Goal: Transaction & Acquisition: Purchase product/service

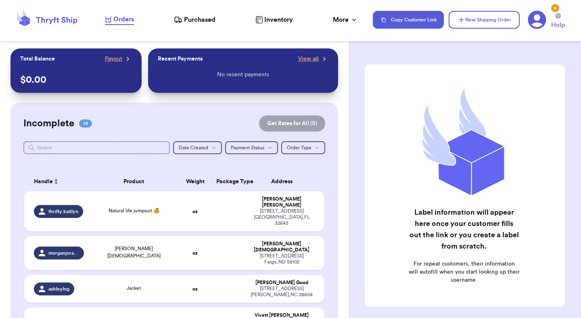
scroll to position [429, 0]
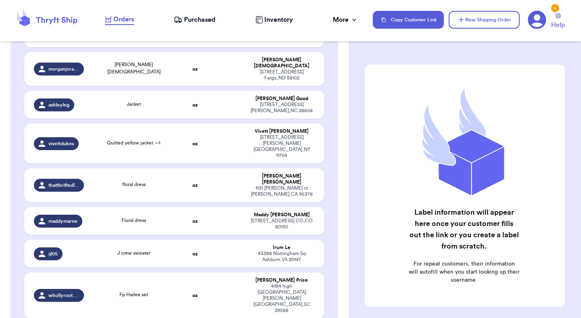
scroll to position [183, 0]
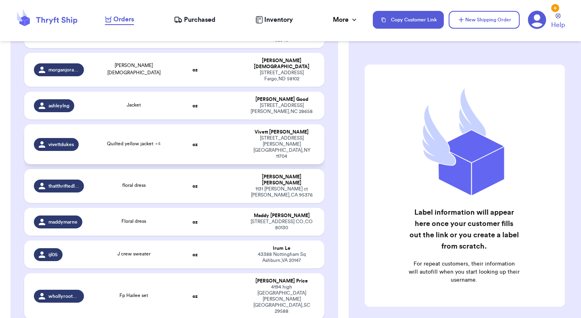
click at [229, 124] on td at bounding box center [227, 144] width 32 height 40
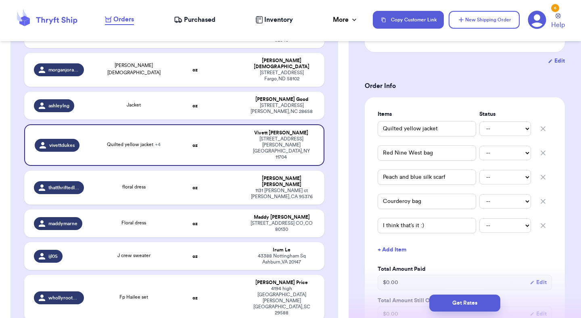
scroll to position [138, 0]
click at [401, 220] on input "I think that’s it :)" at bounding box center [427, 224] width 98 height 15
type input "L"
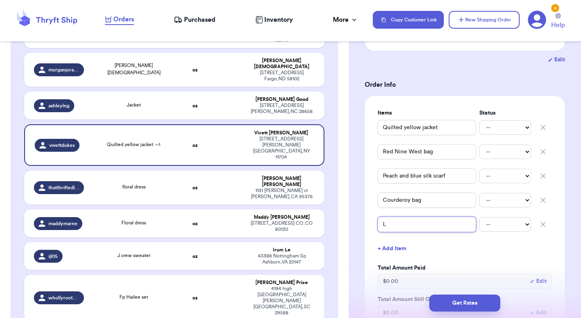
type input "Lo"
type input "Lob"
type input "Lo"
type input "Lon"
type input "Long"
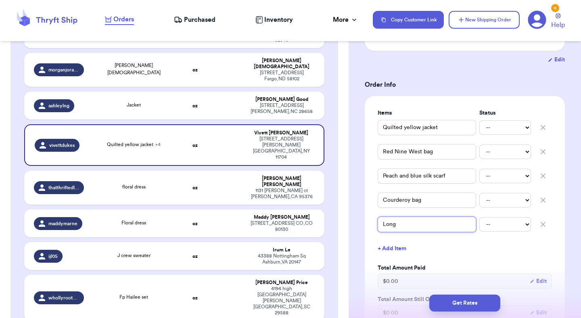
type input "Longc"
type input "Longch"
type input "Longcha"
type input "Longcham"
type input "Longchamp"
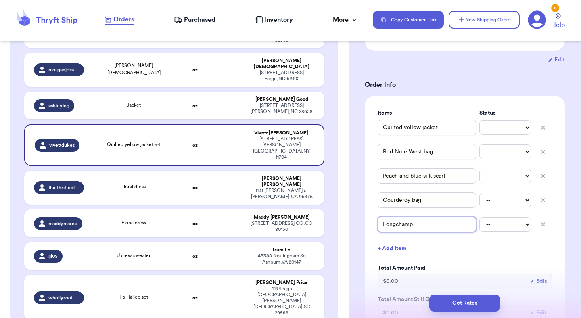
type input "Longchamp"
type input "Longchamp b"
type input "Longchamp ba"
type input "Longchamp bag"
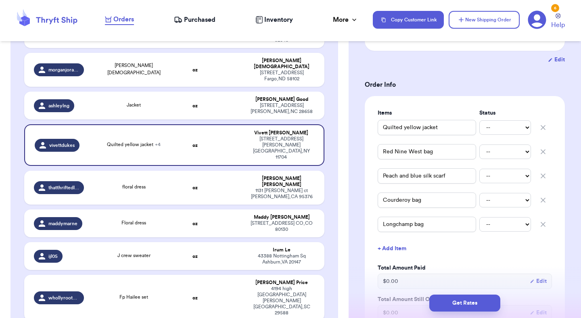
click at [446, 253] on button "+ Add Item" at bounding box center [464, 249] width 181 height 18
click at [542, 247] on icon "button" at bounding box center [543, 249] width 8 height 8
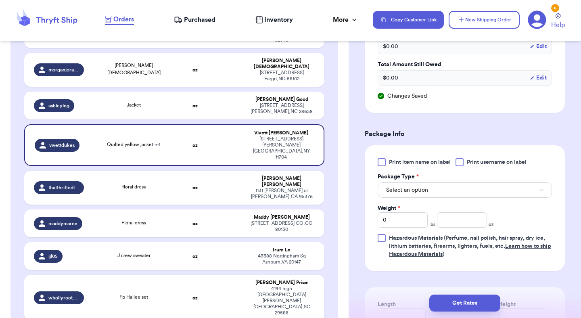
scroll to position [402, 0]
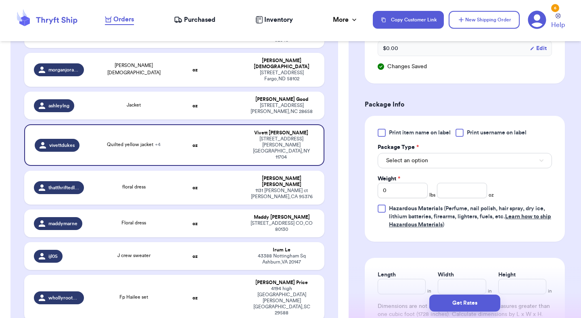
click at [525, 164] on button "Select an option" at bounding box center [465, 160] width 174 height 15
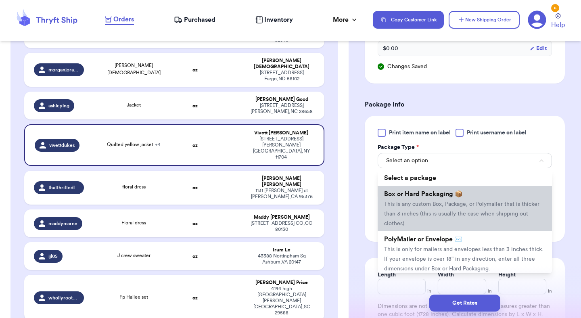
click at [509, 205] on span "This is any custom Box, Package, or Polymailer that is thicker than 3 inches (t…" at bounding box center [461, 213] width 155 height 25
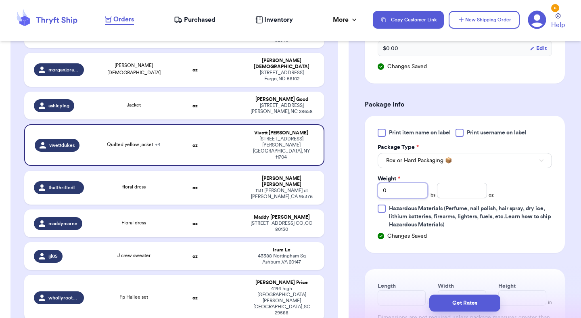
click at [412, 197] on input "0" at bounding box center [403, 190] width 50 height 15
type input "4"
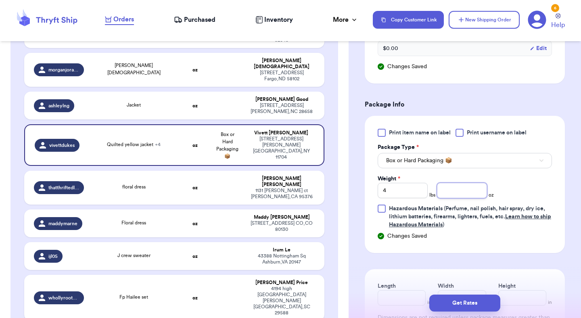
click at [459, 191] on input "number" at bounding box center [462, 190] width 50 height 15
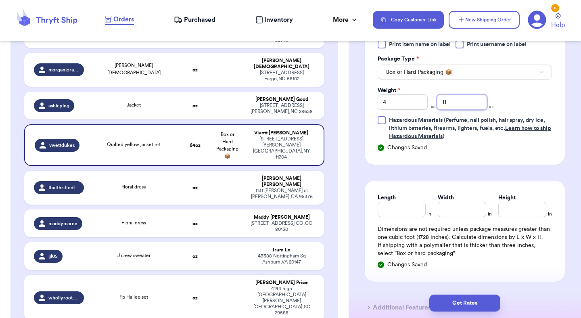
scroll to position [492, 0]
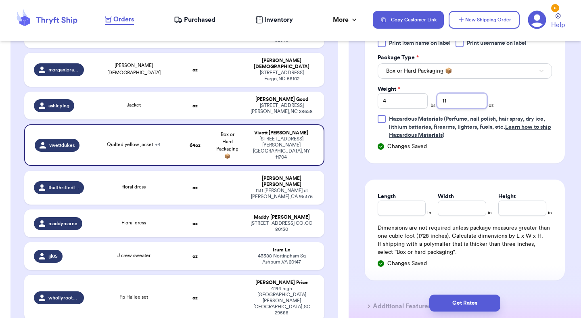
type input "11"
click at [408, 208] on input "Length" at bounding box center [402, 208] width 48 height 15
click at [524, 211] on input "Height" at bounding box center [522, 208] width 48 height 15
type input "6.5"
click at [470, 214] on input "Width *" at bounding box center [462, 208] width 48 height 15
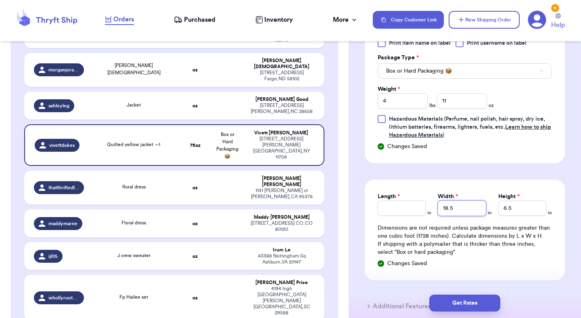
type input "18.5"
click at [407, 209] on input "Length *" at bounding box center [402, 208] width 48 height 15
type input "14"
click at [458, 299] on button "Get Rates" at bounding box center [464, 303] width 71 height 17
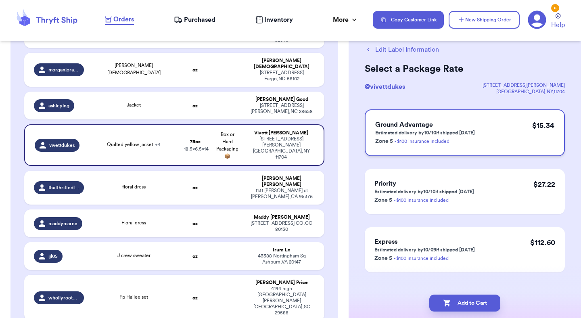
scroll to position [31, 0]
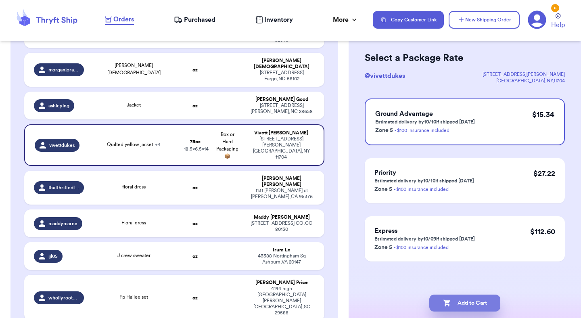
click at [457, 299] on button "Add to Cart" at bounding box center [464, 303] width 71 height 17
checkbox input "true"
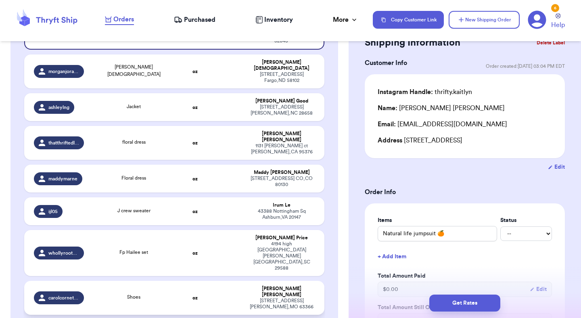
click at [234, 281] on td at bounding box center [227, 298] width 32 height 34
type input "Shoes"
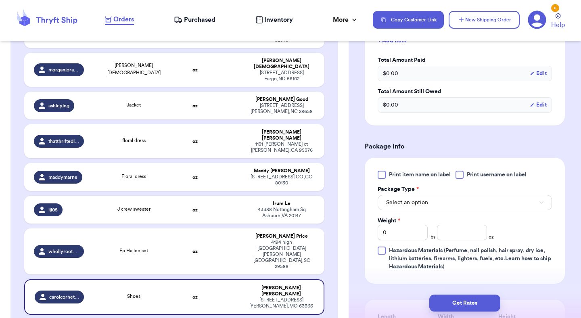
scroll to position [264, 0]
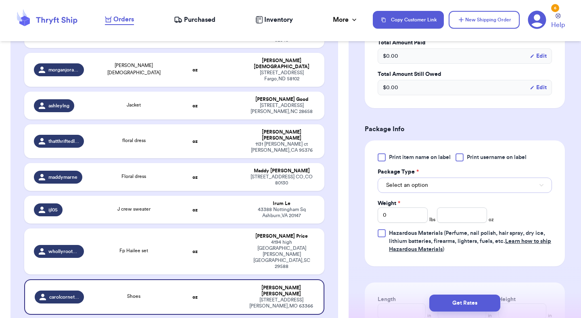
click at [446, 186] on button "Select an option" at bounding box center [465, 185] width 174 height 15
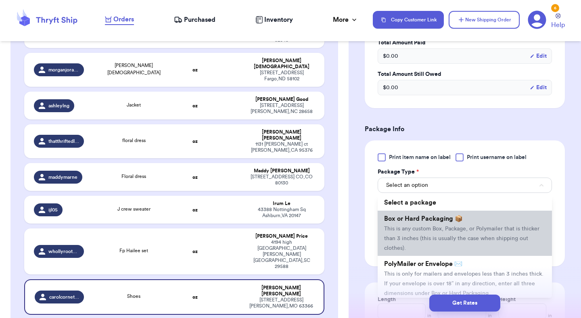
click at [433, 225] on li "Box or Hard Packaging 📦 This is any custom Box, Package, or Polymailer that is …" at bounding box center [465, 233] width 174 height 45
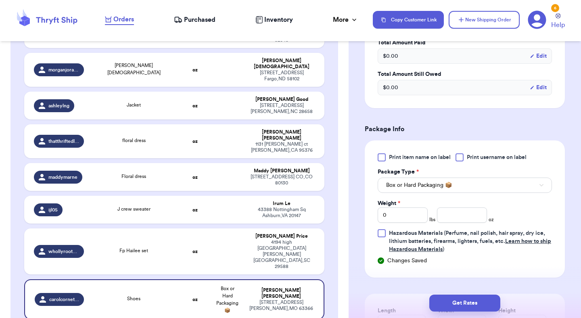
scroll to position [293, 0]
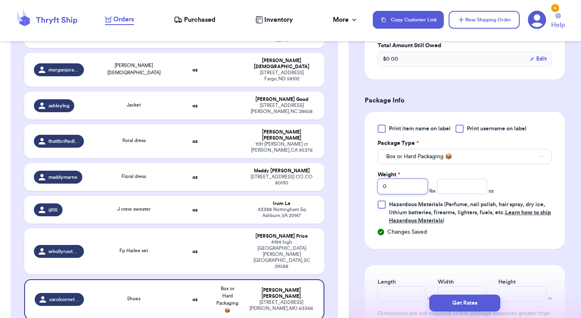
click at [414, 193] on input "0" at bounding box center [403, 186] width 50 height 15
click at [412, 188] on input "0" at bounding box center [403, 186] width 50 height 15
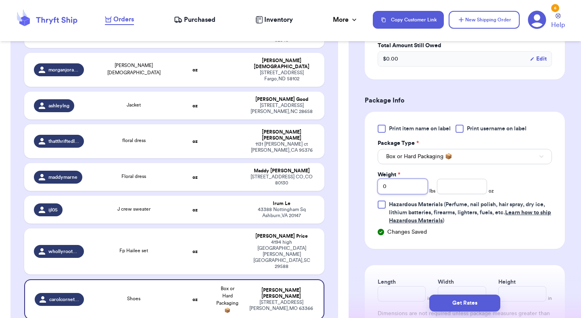
click at [412, 188] on input "0" at bounding box center [403, 186] width 50 height 15
type input "1"
click at [446, 188] on input "number" at bounding box center [462, 186] width 50 height 15
type input "13.5"
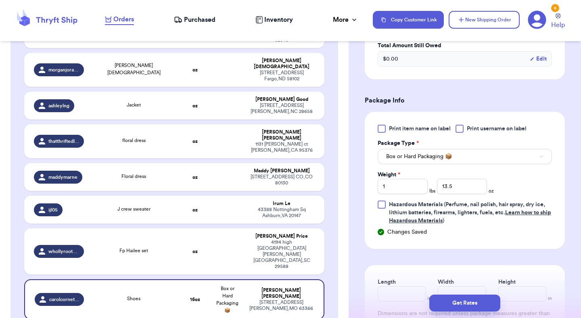
click at [512, 182] on div "Print item name on label Print username on label Package Type * Box or Hard Pac…" at bounding box center [465, 175] width 174 height 100
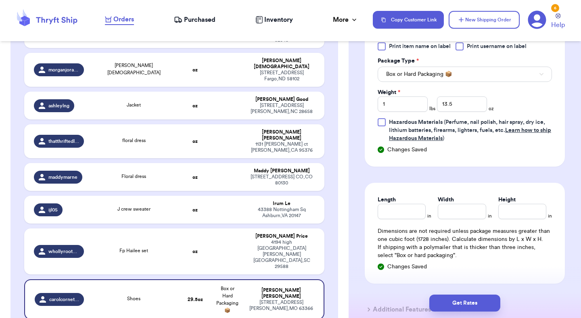
scroll to position [382, 0]
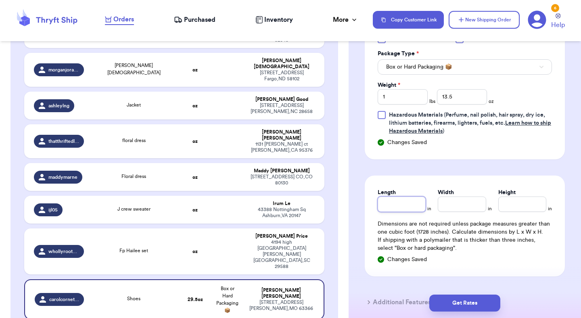
click at [411, 202] on input "Length" at bounding box center [402, 204] width 48 height 15
type input "12"
click at [473, 207] on input "Width *" at bounding box center [462, 204] width 48 height 15
type input "9.5"
click at [509, 205] on input "Height *" at bounding box center [522, 204] width 48 height 15
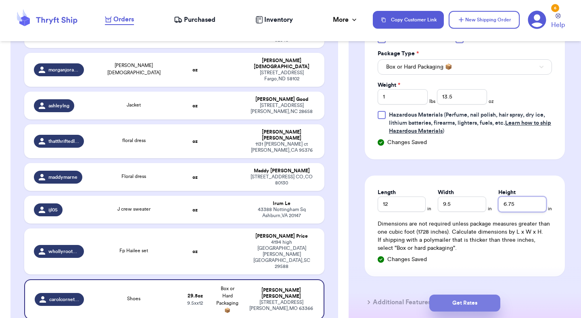
type input "6.75"
click at [454, 305] on button "Get Rates" at bounding box center [464, 303] width 71 height 17
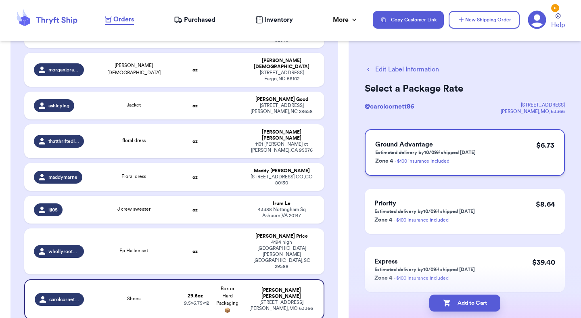
click at [463, 159] on p "Zone 4 - $100 insurance included" at bounding box center [425, 161] width 100 height 10
click at [460, 301] on button "Add to Cart" at bounding box center [464, 303] width 71 height 17
checkbox input "true"
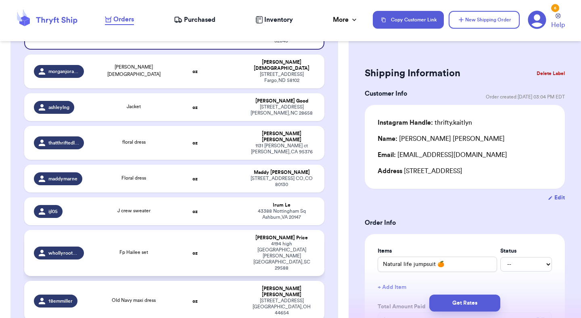
click at [264, 235] on div "[PERSON_NAME]" at bounding box center [282, 238] width 66 height 6
type input "Fp Hailee set"
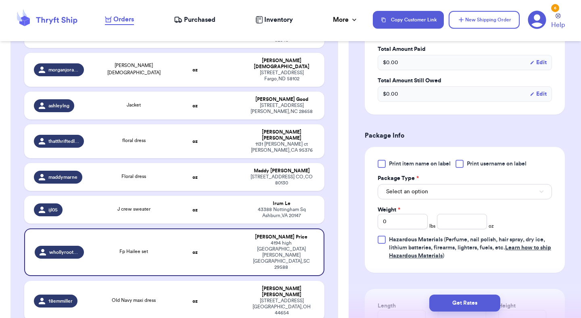
scroll to position [259, 0]
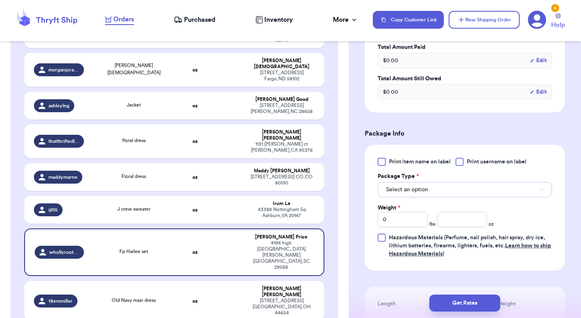
click at [394, 193] on span "Select an option" at bounding box center [407, 190] width 42 height 8
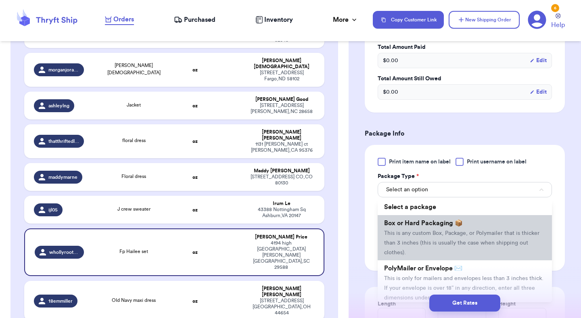
click at [394, 235] on span "This is any custom Box, Package, or Polymailer that is thicker than 3 inches (t…" at bounding box center [461, 242] width 155 height 25
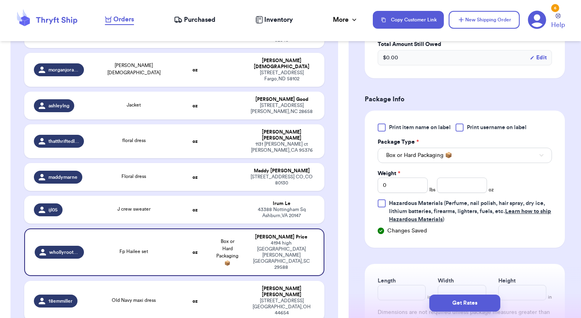
scroll to position [298, 0]
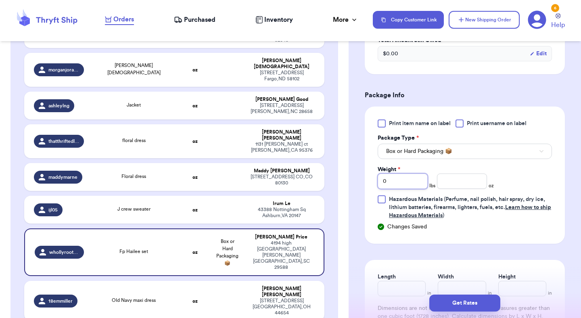
click at [410, 184] on input "0" at bounding box center [403, 181] width 50 height 15
type input "02"
type input "0"
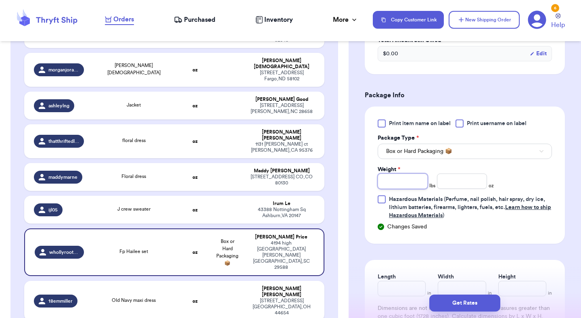
type input "2"
click at [449, 184] on input "number" at bounding box center [462, 181] width 50 height 15
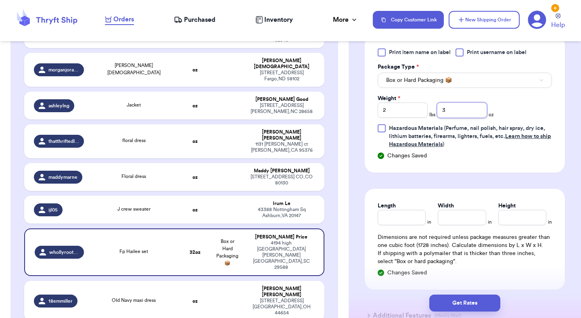
scroll to position [374, 0]
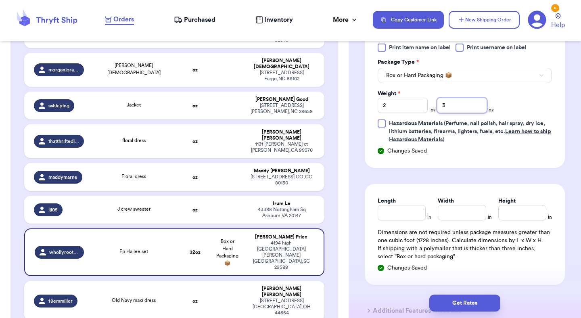
type input "3"
click at [408, 209] on input "Length" at bounding box center [402, 212] width 48 height 15
type input "19"
click at [465, 213] on input "Width *" at bounding box center [462, 212] width 48 height 15
type input "14"
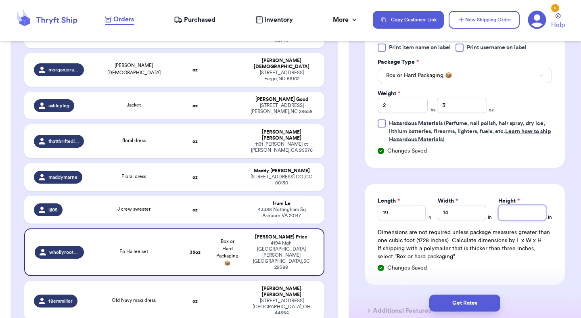
click at [514, 213] on input "Height *" at bounding box center [522, 212] width 48 height 15
type input "4"
click at [470, 301] on button "Get Rates" at bounding box center [464, 303] width 71 height 17
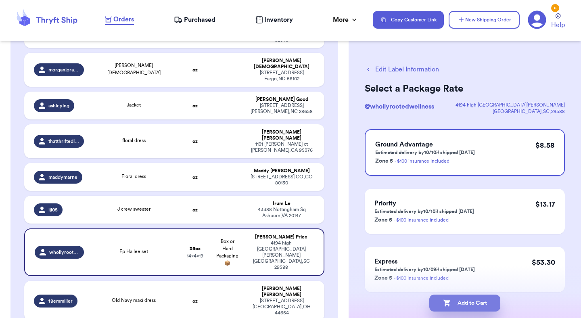
click at [467, 304] on button "Add to Cart" at bounding box center [464, 303] width 71 height 17
checkbox input "true"
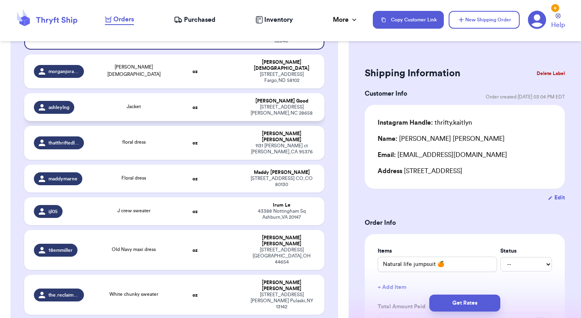
click at [236, 98] on td at bounding box center [227, 107] width 32 height 28
type input "Jacket"
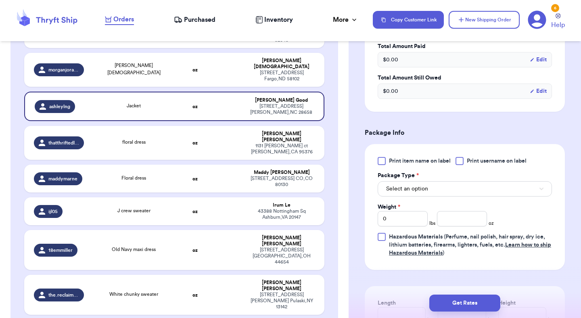
scroll to position [261, 0]
click at [415, 190] on span "Select an option" at bounding box center [407, 188] width 42 height 8
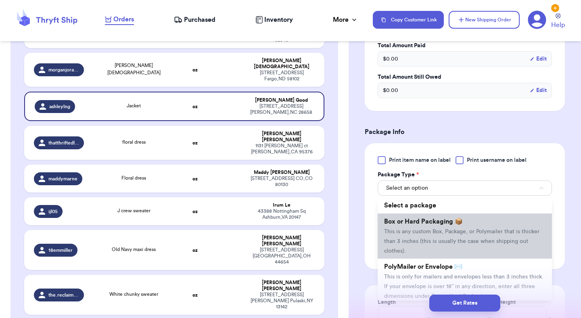
click at [412, 225] on span "Box or Hard Packaging 📦" at bounding box center [423, 221] width 79 height 6
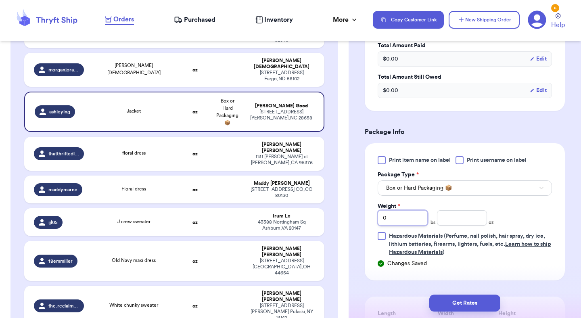
click at [413, 220] on input "0" at bounding box center [403, 217] width 50 height 15
type input "1"
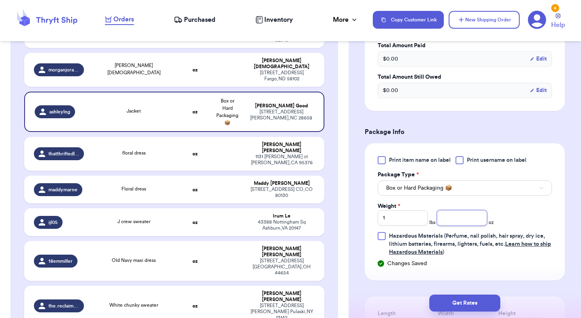
click at [464, 218] on input "number" at bounding box center [462, 217] width 50 height 15
type input "1"
click at [506, 215] on div "Print item name on label Print username on label Package Type * Box or Hard Pac…" at bounding box center [465, 206] width 174 height 100
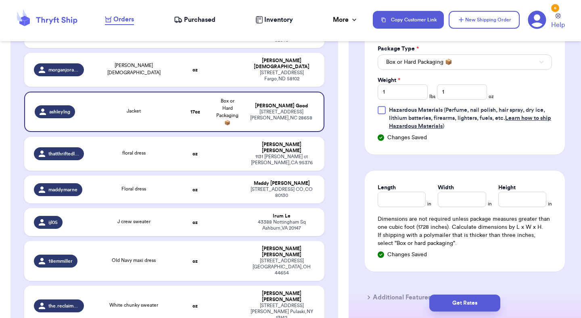
scroll to position [387, 0]
click at [405, 202] on input "Length" at bounding box center [402, 198] width 48 height 15
type input "15"
click at [454, 205] on input "Width *" at bounding box center [462, 198] width 48 height 15
type input "11.5"
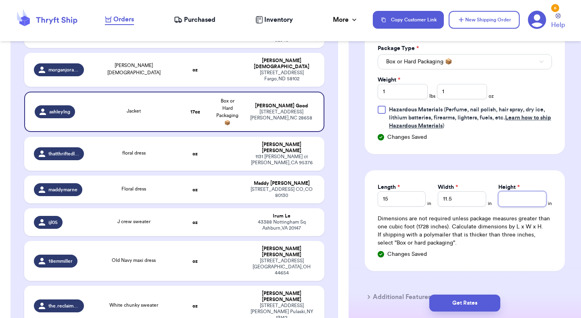
click at [505, 201] on input "Height *" at bounding box center [522, 198] width 48 height 15
type input "3"
click at [471, 301] on button "Get Rates" at bounding box center [464, 303] width 71 height 17
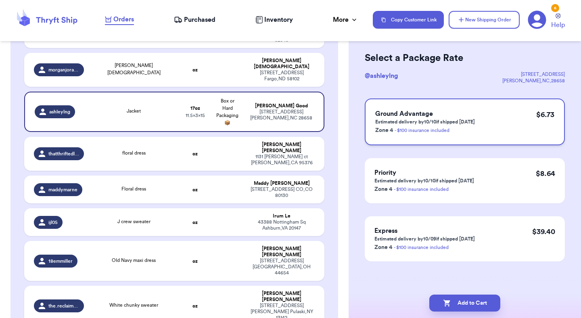
scroll to position [0, 0]
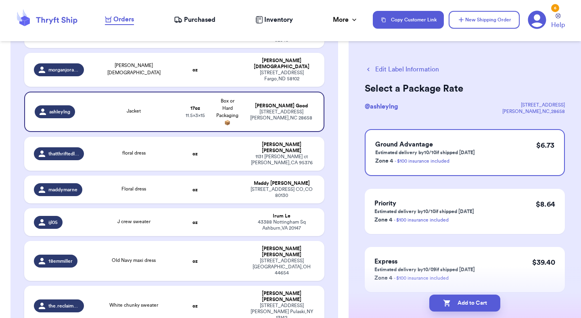
click at [388, 69] on button "Edit Label Information" at bounding box center [402, 70] width 74 height 10
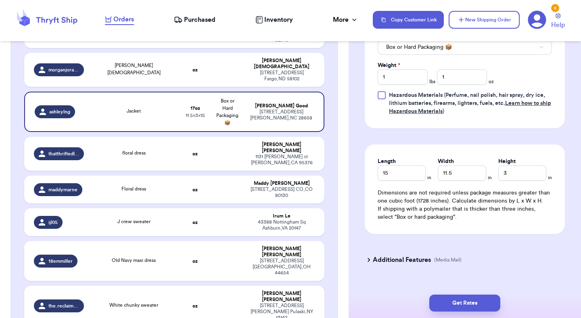
scroll to position [417, 0]
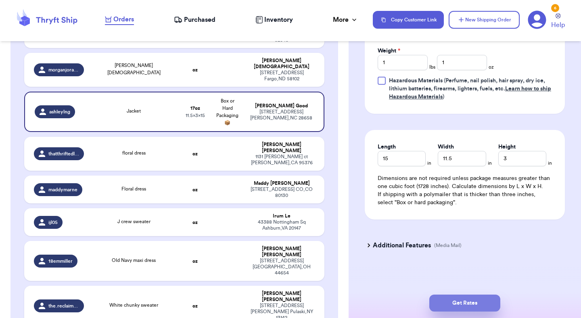
click at [466, 306] on button "Get Rates" at bounding box center [464, 303] width 71 height 17
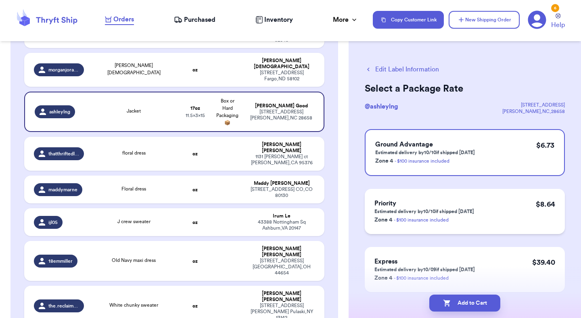
scroll to position [31, 0]
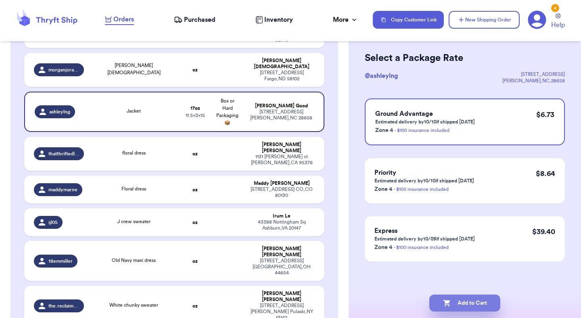
click at [471, 301] on button "Add to Cart" at bounding box center [464, 303] width 71 height 17
checkbox input "true"
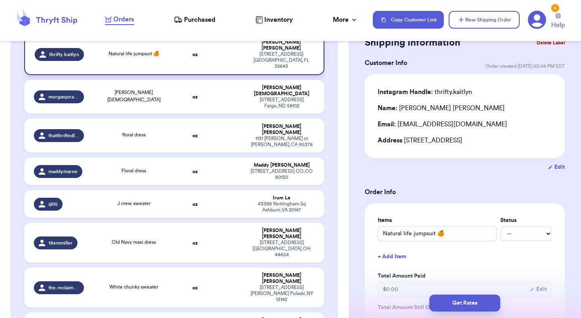
scroll to position [154, 0]
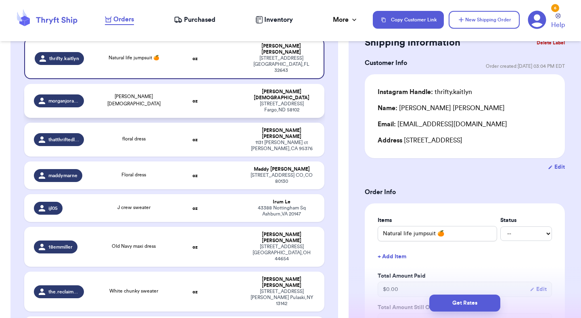
click at [230, 84] on td at bounding box center [227, 101] width 32 height 34
type input "[PERSON_NAME][DEMOGRAPHIC_DATA]"
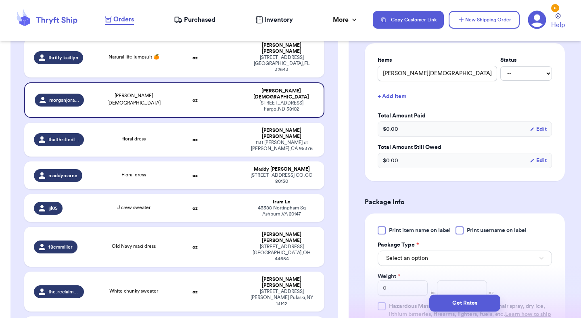
scroll to position [249, 0]
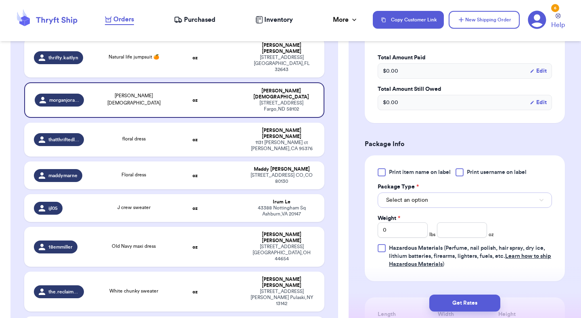
click at [440, 193] on button "Select an option" at bounding box center [465, 199] width 174 height 15
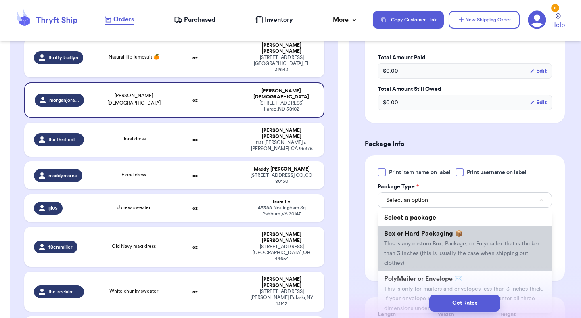
click at [427, 254] on span "This is any custom Box, Package, or Polymailer that is thicker than 3 inches (t…" at bounding box center [461, 253] width 155 height 25
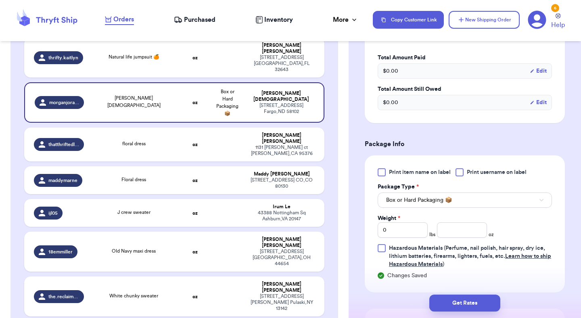
scroll to position [278, 0]
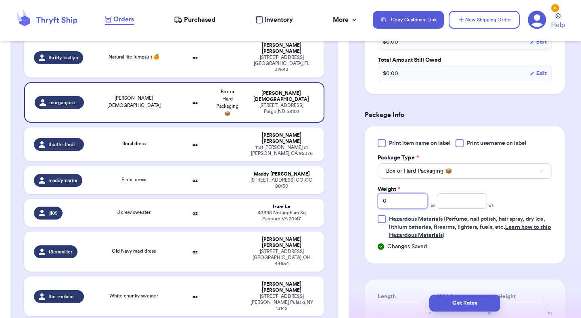
click at [397, 202] on input "0" at bounding box center [403, 200] width 50 height 15
type input "1"
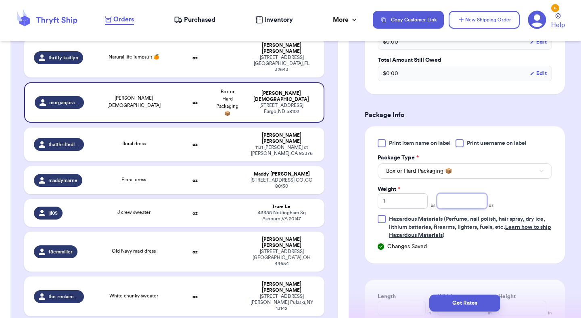
click at [446, 201] on input "number" at bounding box center [462, 200] width 50 height 15
type input "7.5"
click at [526, 192] on div "Print item name on label Print username on label Package Type * Box or Hard Pac…" at bounding box center [465, 189] width 174 height 100
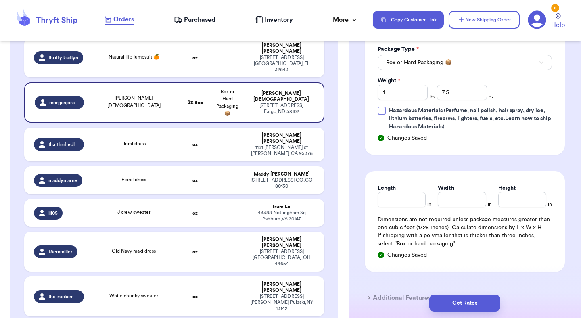
scroll to position [398, 0]
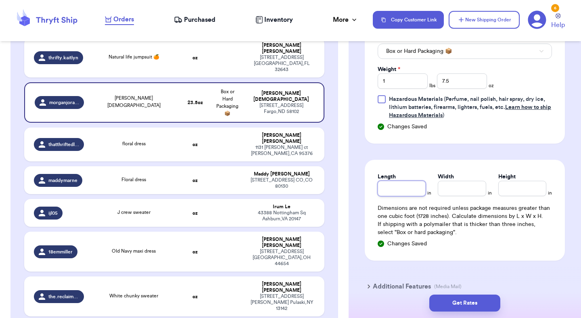
click at [403, 194] on input "Length" at bounding box center [402, 188] width 48 height 15
type input "19"
click at [441, 190] on input "Width *" at bounding box center [462, 188] width 48 height 15
type input "13"
click at [517, 188] on input "Height *" at bounding box center [522, 188] width 48 height 15
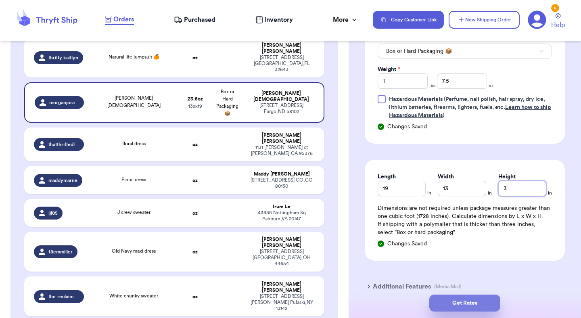
type input "3"
click at [459, 296] on button "Get Rates" at bounding box center [464, 303] width 71 height 17
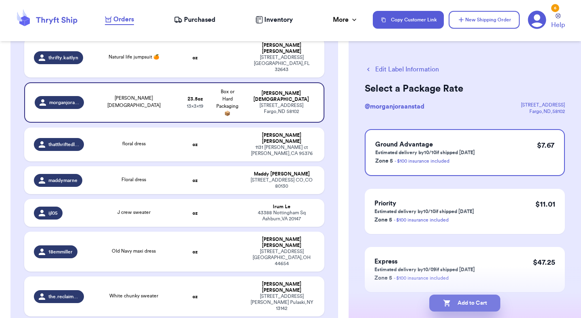
click at [469, 307] on button "Add to Cart" at bounding box center [464, 303] width 71 height 17
checkbox input "true"
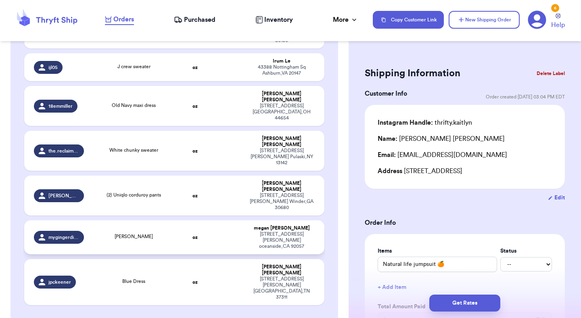
click at [242, 220] on td at bounding box center [227, 237] width 32 height 34
type input "[PERSON_NAME]"
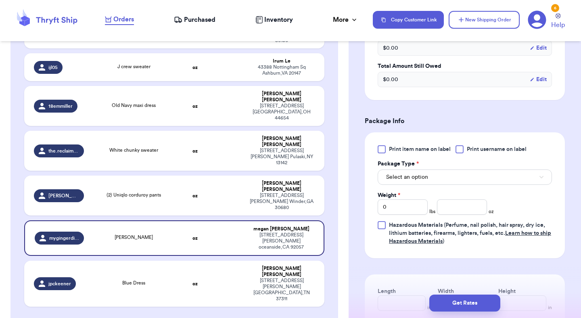
scroll to position [273, 0]
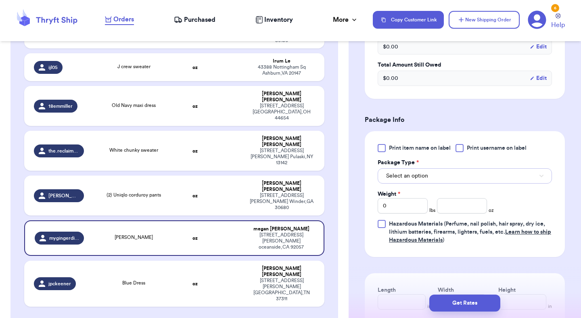
click at [422, 177] on span "Select an option" at bounding box center [407, 176] width 42 height 8
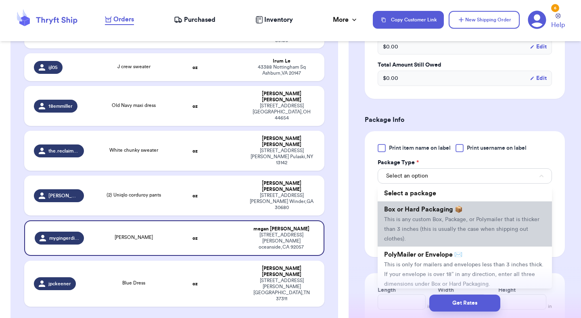
click at [409, 221] on span "This is any custom Box, Package, or Polymailer that is thicker than 3 inches (t…" at bounding box center [461, 229] width 155 height 25
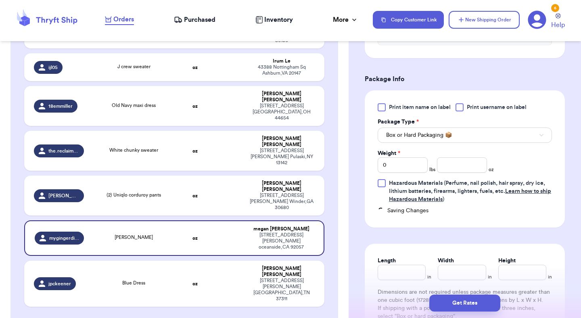
scroll to position [318, 0]
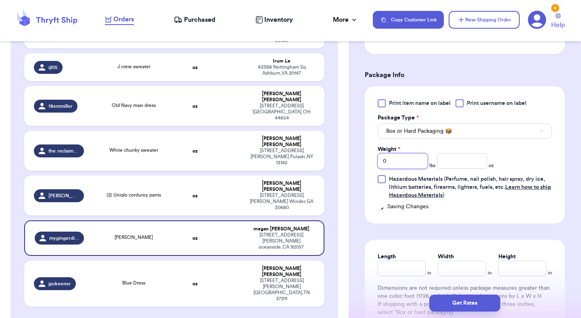
click at [401, 159] on input "0" at bounding box center [403, 160] width 50 height 15
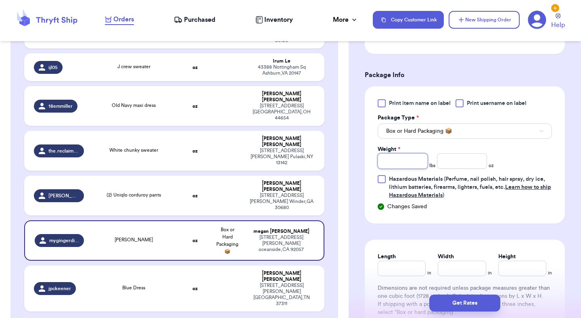
type input "1"
click at [463, 160] on input "number" at bounding box center [462, 160] width 50 height 15
type input "3.5"
click at [405, 265] on input "Length" at bounding box center [402, 268] width 48 height 15
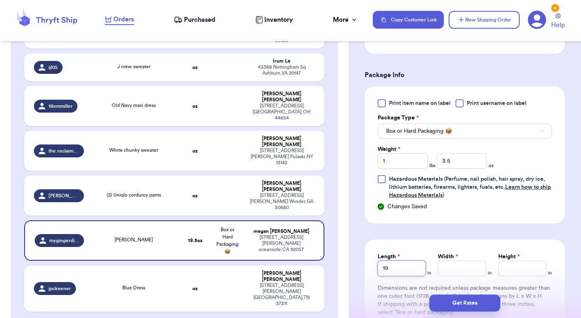
type input "19"
click at [453, 267] on input "Width *" at bounding box center [462, 268] width 48 height 15
type input "14"
click at [507, 272] on input "Height *" at bounding box center [522, 268] width 48 height 15
type input "4"
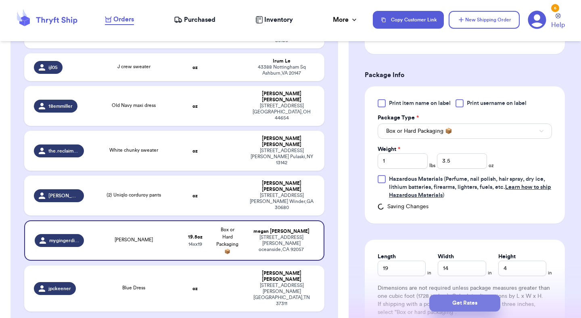
click at [466, 301] on button "Get Rates" at bounding box center [464, 303] width 71 height 17
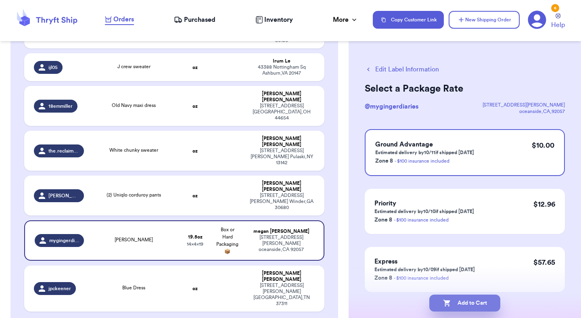
click at [474, 307] on button "Add to Cart" at bounding box center [464, 303] width 71 height 17
checkbox input "true"
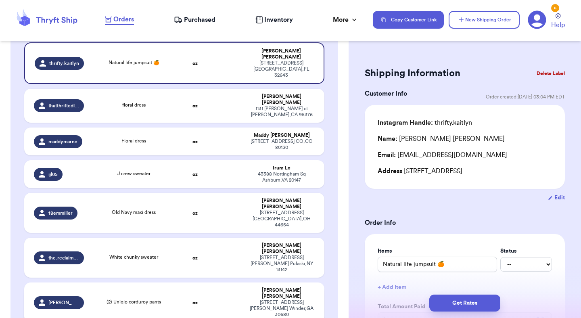
scroll to position [142, 0]
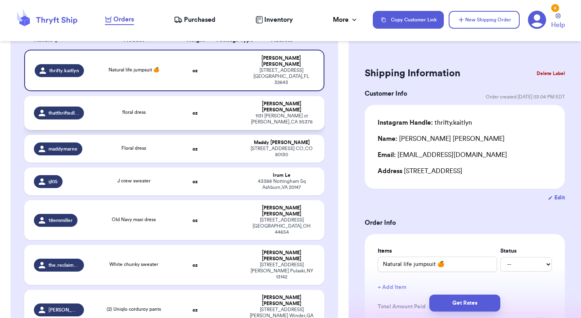
click at [289, 113] on div "[STREET_ADDRESS][PERSON_NAME]" at bounding box center [282, 119] width 66 height 12
type input "floral dress"
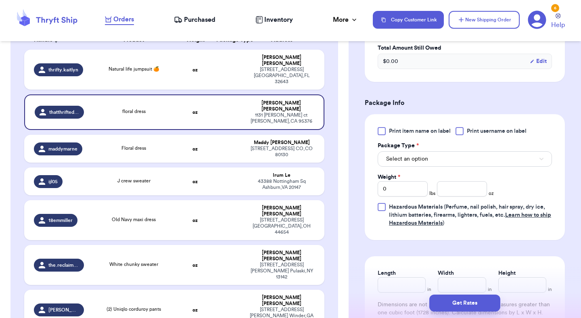
scroll to position [380, 0]
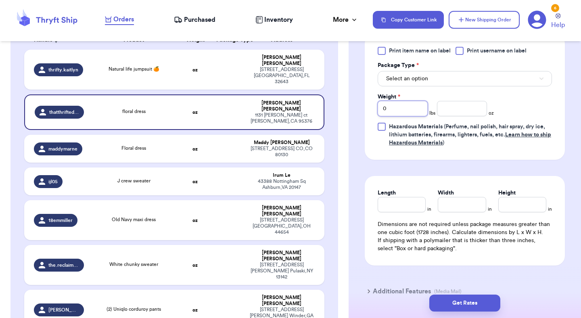
click at [396, 101] on input "0" at bounding box center [403, 108] width 50 height 15
click at [451, 101] on input "number" at bounding box center [462, 108] width 50 height 15
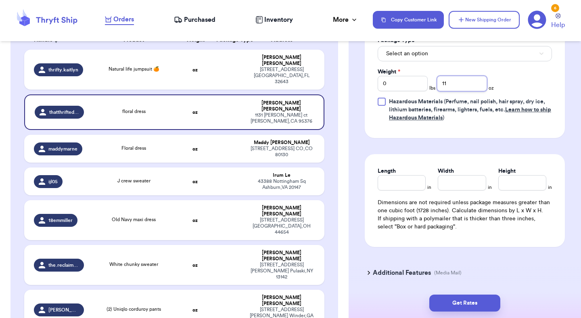
scroll to position [423, 0]
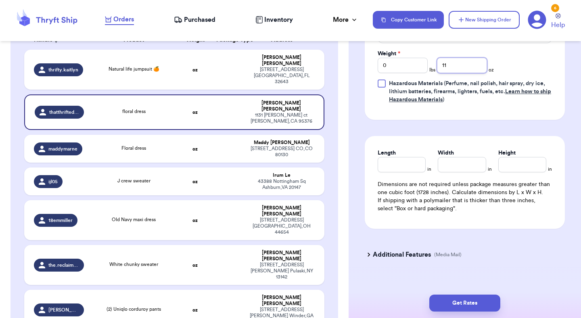
type input "11"
click at [399, 157] on input "Length" at bounding box center [402, 164] width 48 height 15
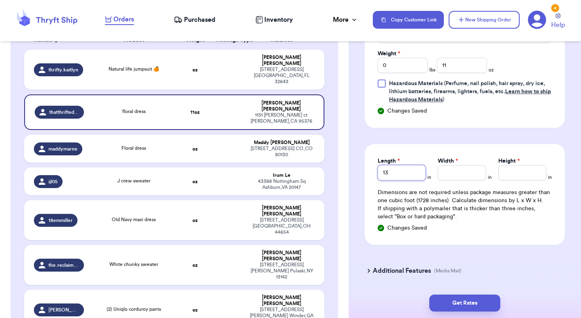
type input "13"
type input "12"
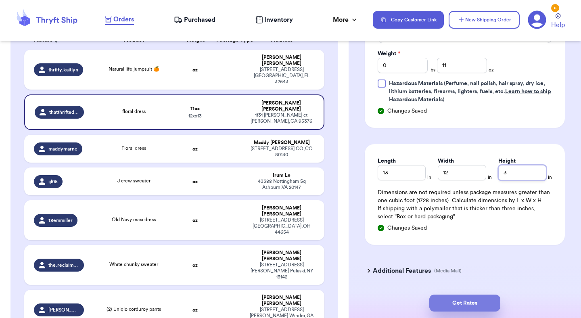
type input "3"
click at [475, 303] on button "Get Rates" at bounding box center [464, 303] width 71 height 17
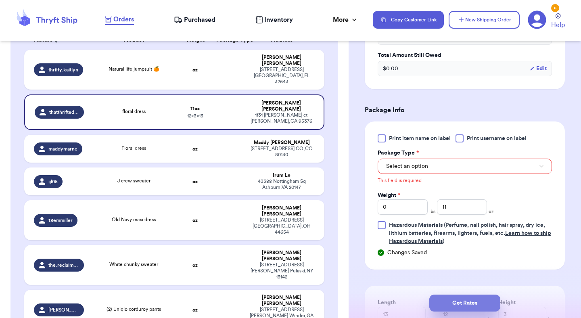
scroll to position [291, 0]
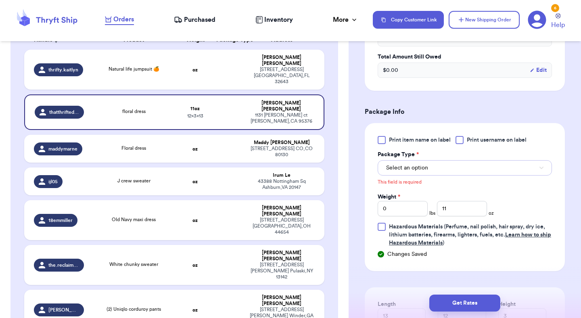
click at [469, 160] on button "Select an option" at bounding box center [465, 167] width 174 height 15
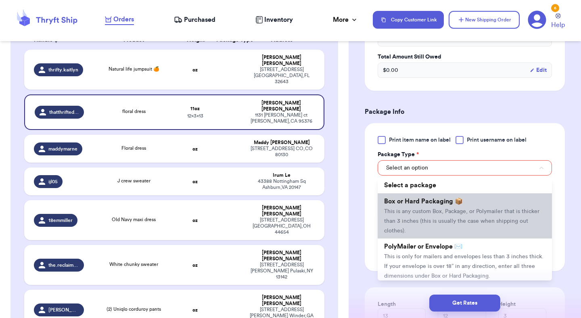
click at [447, 198] on span "Box or Hard Packaging 📦" at bounding box center [423, 201] width 79 height 6
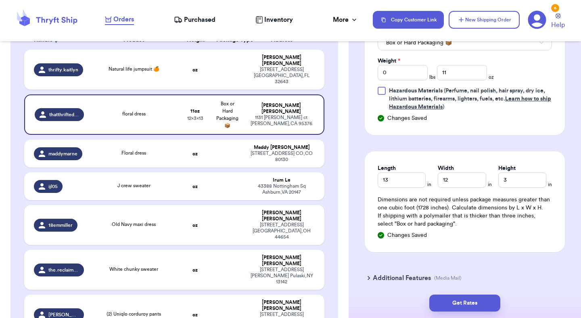
scroll to position [417, 0]
click at [475, 299] on button "Get Rates" at bounding box center [464, 303] width 71 height 17
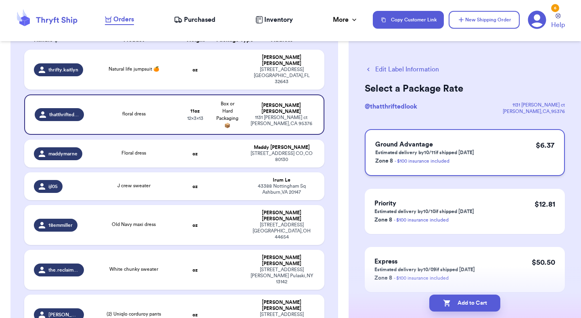
click at [508, 151] on div "Ground Advantage Estimated delivery by 10/11 if shipped [DATE] Zone 8 - $100 in…" at bounding box center [465, 152] width 200 height 47
click at [485, 303] on button "Add to Cart" at bounding box center [464, 303] width 71 height 17
checkbox input "true"
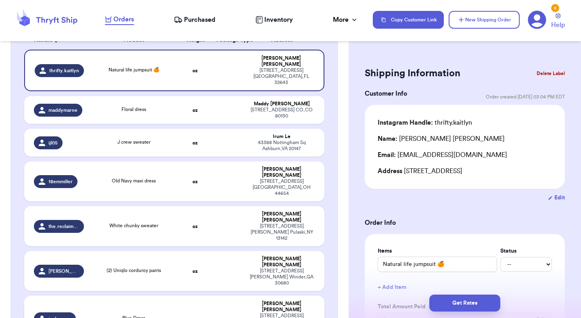
type input "Blue Dress"
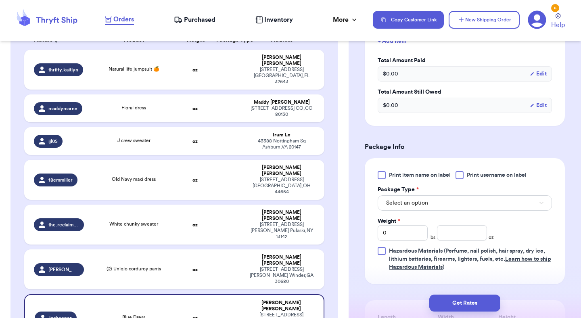
scroll to position [250, 0]
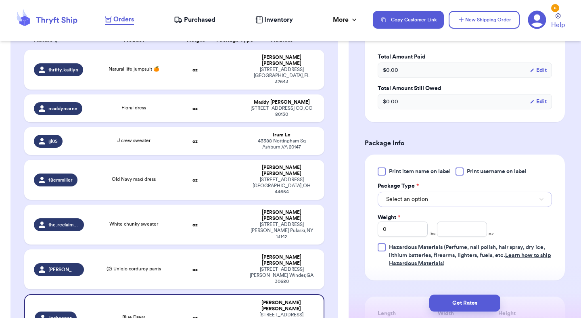
click at [422, 203] on span "Select an option" at bounding box center [407, 199] width 42 height 8
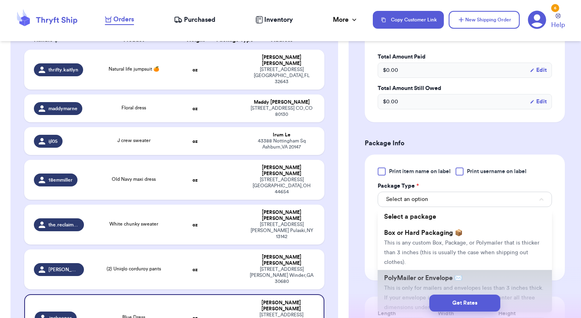
click at [411, 273] on li "PolyMailer or Envelope ✉️ This is only for mailers and envelopes less than 3 in…" at bounding box center [465, 292] width 174 height 45
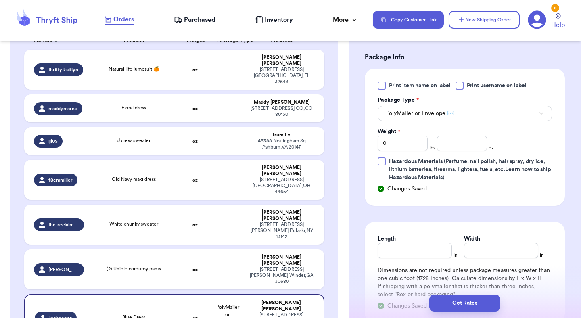
scroll to position [336, 0]
click at [396, 146] on input "0" at bounding box center [403, 142] width 50 height 15
type input "1"
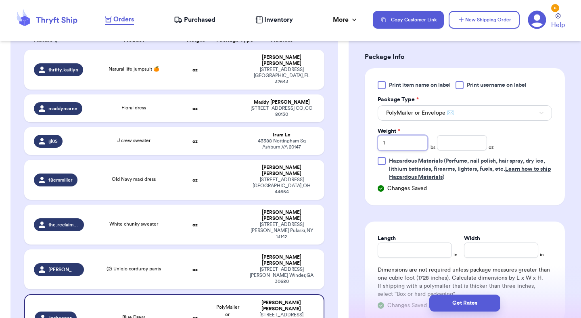
type input "13"
type input "1"
click at [456, 140] on input "number" at bounding box center [462, 142] width 50 height 15
type input "13.5"
click at [426, 250] on input "Length" at bounding box center [415, 250] width 74 height 15
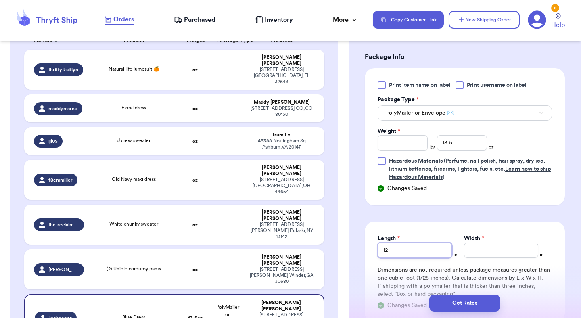
type input "12"
click at [489, 254] on input "Width *" at bounding box center [501, 250] width 74 height 15
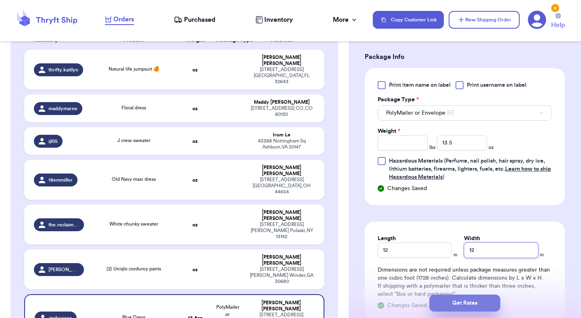
type input "12"
click at [477, 309] on button "Get Rates" at bounding box center [464, 303] width 71 height 17
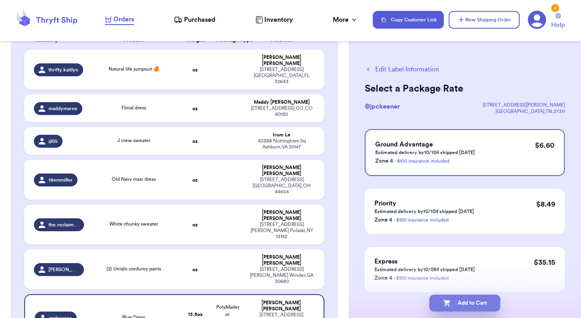
click at [467, 305] on button "Add to Cart" at bounding box center [464, 303] width 71 height 17
checkbox input "true"
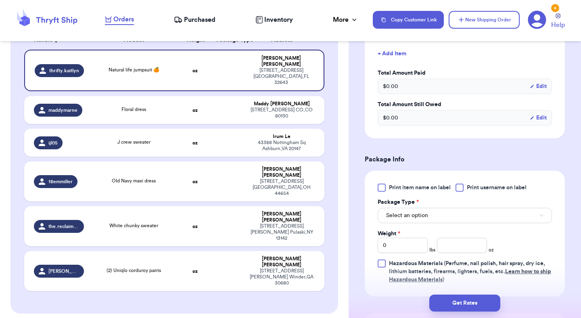
scroll to position [245, 0]
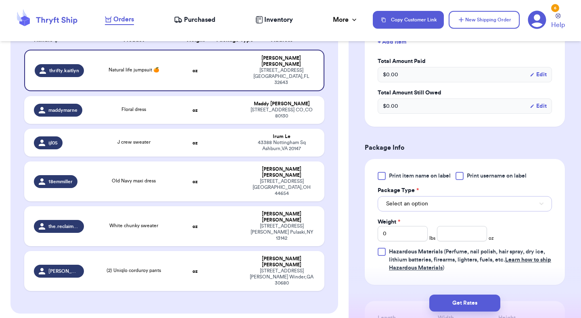
click at [431, 204] on button "Select an option" at bounding box center [465, 203] width 174 height 15
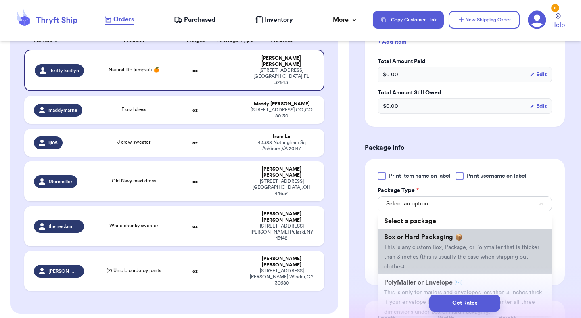
click at [425, 243] on li "Box or Hard Packaging 📦 This is any custom Box, Package, or Polymailer that is …" at bounding box center [465, 251] width 174 height 45
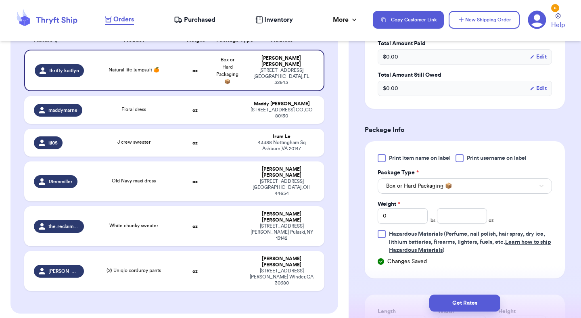
scroll to position [270, 0]
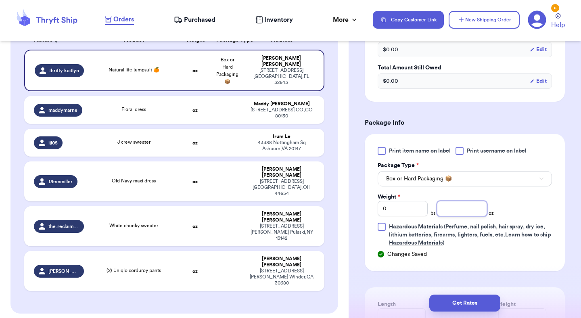
click at [450, 213] on input "number" at bounding box center [462, 208] width 50 height 15
type input "13"
click at [526, 209] on div "Print item name on label Print username on label Package Type * Box or Hard Pac…" at bounding box center [465, 197] width 174 height 100
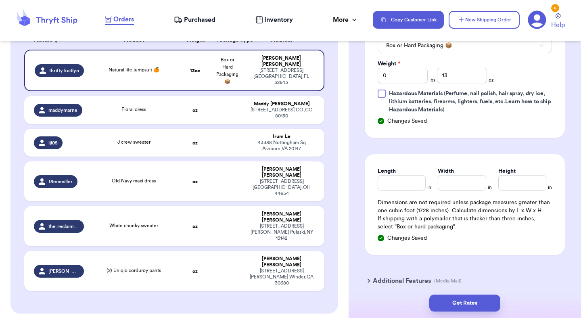
scroll to position [405, 0]
click at [408, 186] on input "Length" at bounding box center [402, 181] width 48 height 15
type input "12"
click at [448, 182] on input "Width *" at bounding box center [462, 181] width 48 height 15
type input "13"
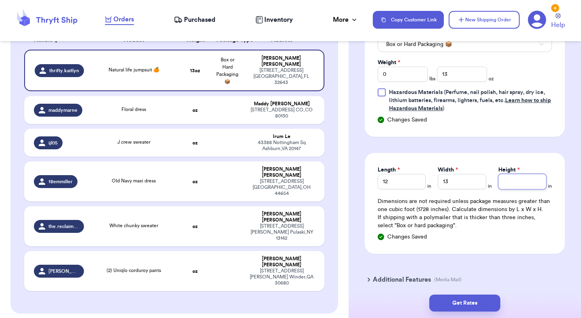
click at [504, 180] on input "Height *" at bounding box center [522, 181] width 48 height 15
click at [513, 180] on input "Height *" at bounding box center [522, 181] width 48 height 15
type input "3"
click at [478, 301] on button "Get Rates" at bounding box center [464, 303] width 71 height 17
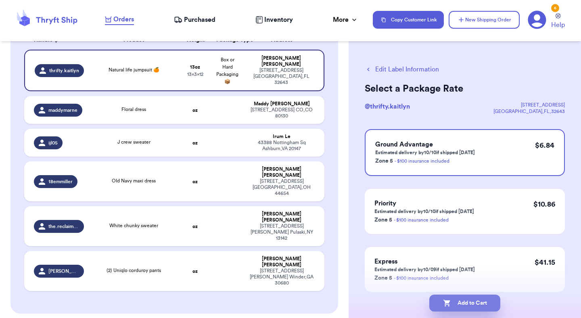
click at [489, 299] on button "Add to Cart" at bounding box center [464, 303] width 71 height 17
checkbox input "true"
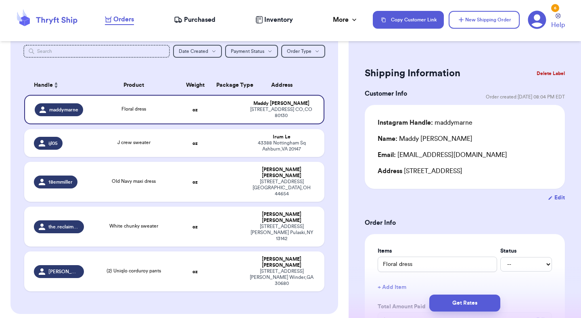
scroll to position [95, 0]
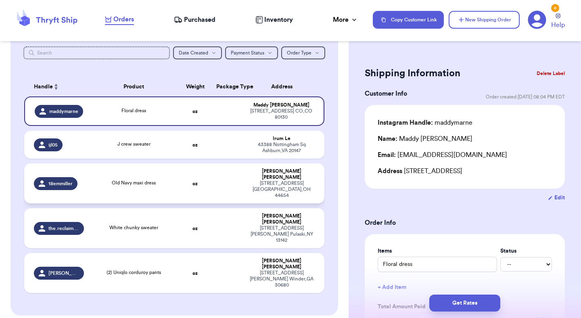
click at [278, 183] on div "[STREET_ADDRESS]" at bounding box center [282, 189] width 66 height 18
type input "Old Navy maxi dress"
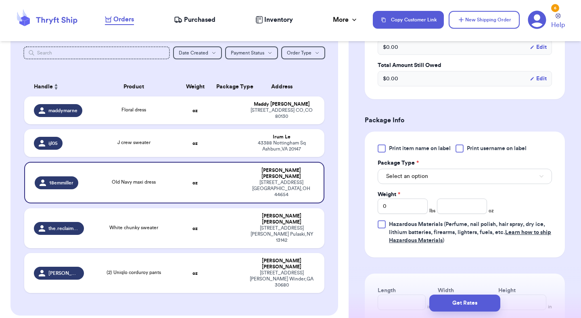
scroll to position [281, 0]
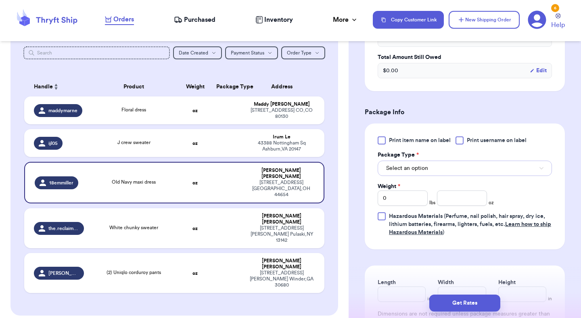
click at [406, 171] on span "Select an option" at bounding box center [407, 168] width 42 height 8
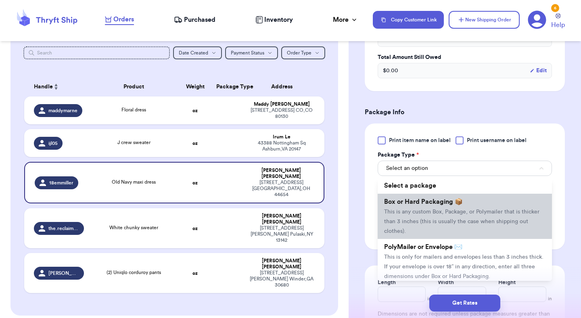
click at [410, 211] on span "This is any custom Box, Package, or Polymailer that is thicker than 3 inches (t…" at bounding box center [461, 221] width 155 height 25
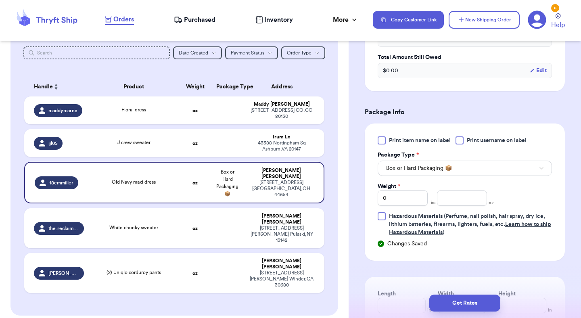
scroll to position [315, 0]
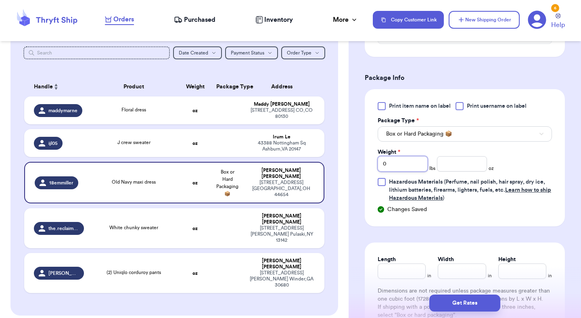
click at [395, 167] on input "0" at bounding box center [403, 163] width 50 height 15
type input "1"
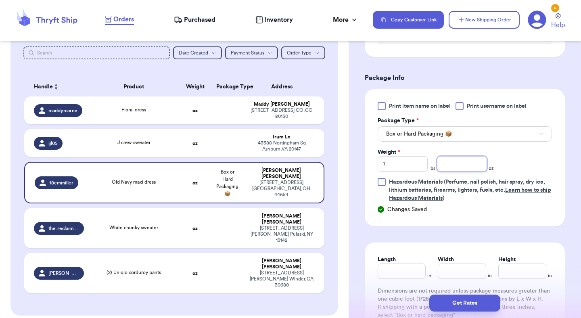
click at [460, 166] on input "number" at bounding box center [462, 163] width 50 height 15
type input ".5"
click at [476, 208] on div "Changes Saved" at bounding box center [465, 209] width 174 height 8
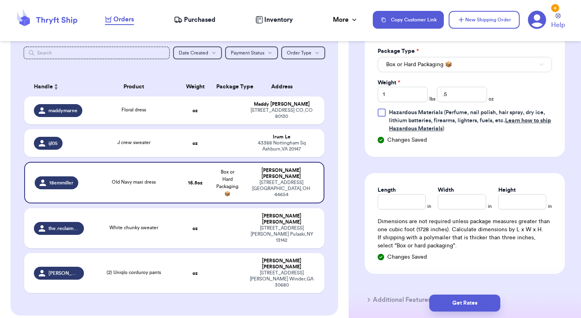
scroll to position [412, 0]
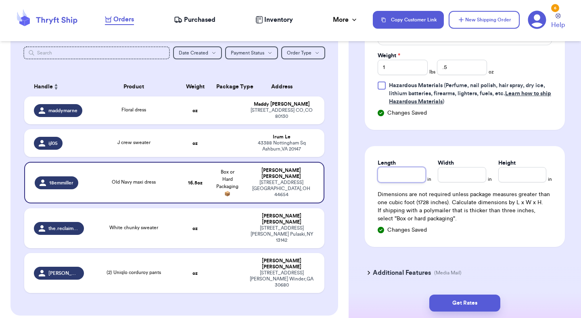
click at [393, 176] on input "Length" at bounding box center [402, 174] width 48 height 15
type input "14.5"
type input "12"
click at [512, 174] on input "Height *" at bounding box center [522, 174] width 48 height 15
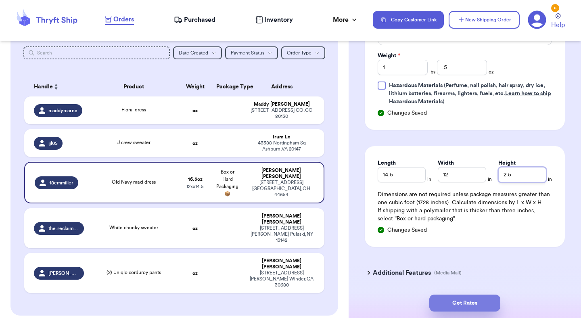
type input "2.5"
click at [471, 300] on button "Get Rates" at bounding box center [464, 303] width 71 height 17
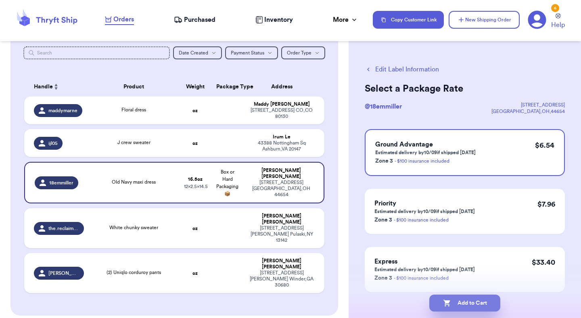
click at [481, 305] on button "Add to Cart" at bounding box center [464, 303] width 71 height 17
checkbox input "true"
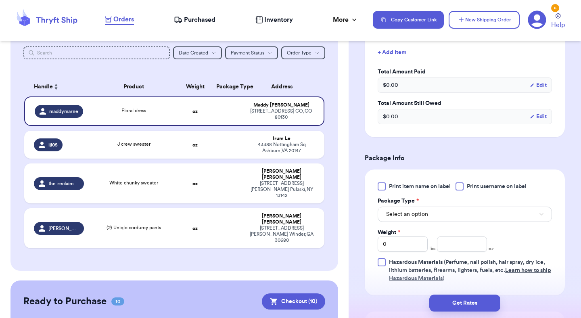
scroll to position [237, 0]
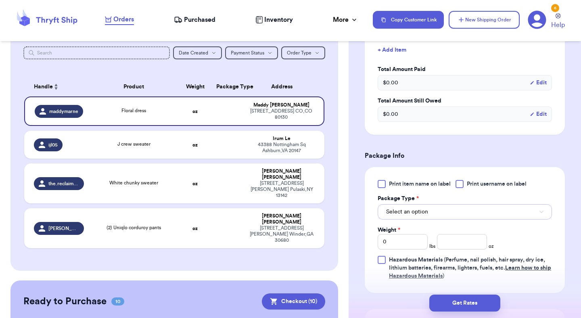
click at [465, 214] on button "Select an option" at bounding box center [465, 211] width 174 height 15
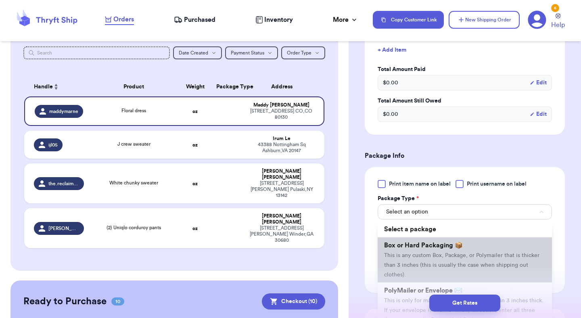
click at [437, 247] on span "Box or Hard Packaging 📦" at bounding box center [423, 245] width 79 height 6
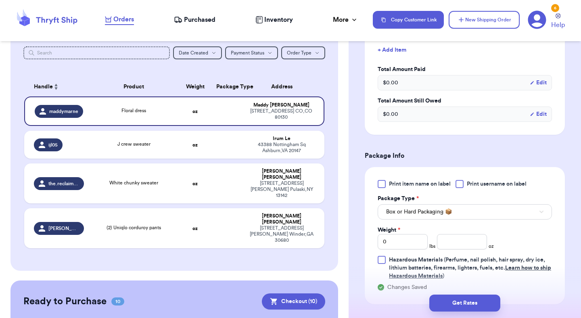
scroll to position [276, 0]
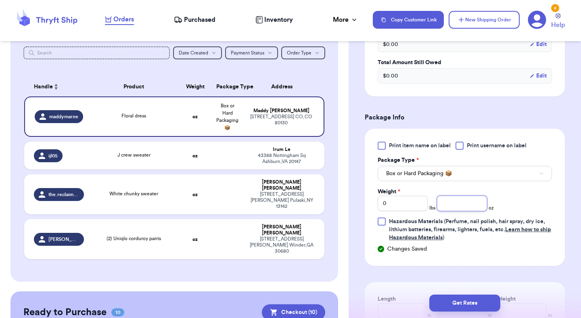
click at [473, 205] on input "number" at bounding box center [462, 203] width 50 height 15
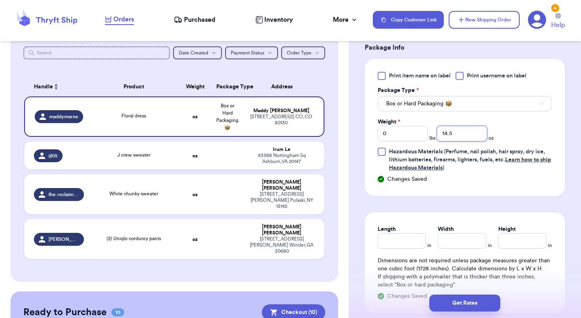
scroll to position [357, 0]
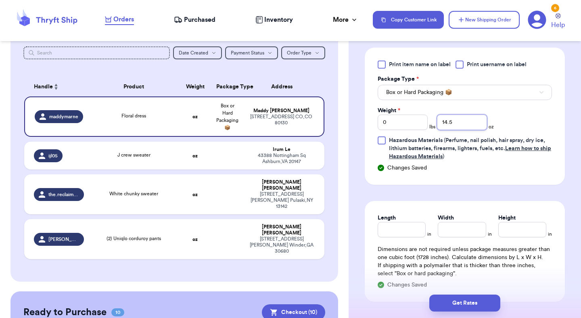
type input "14.5"
click at [403, 233] on input "Length" at bounding box center [402, 229] width 48 height 15
type input "13"
type input "12"
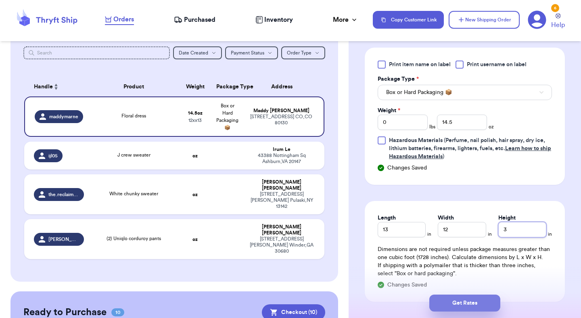
type input "3"
click at [481, 301] on button "Get Rates" at bounding box center [464, 303] width 71 height 17
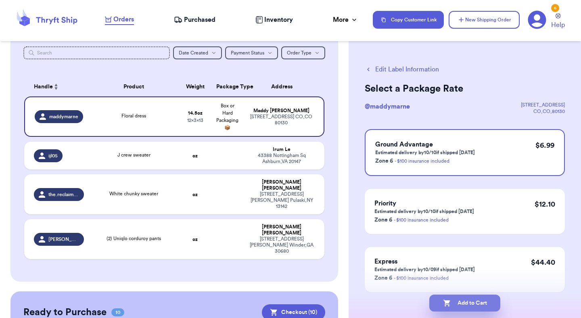
click at [484, 299] on button "Add to Cart" at bounding box center [464, 303] width 71 height 17
checkbox input "true"
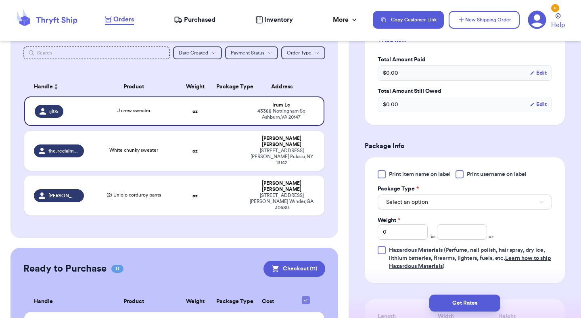
scroll to position [260, 0]
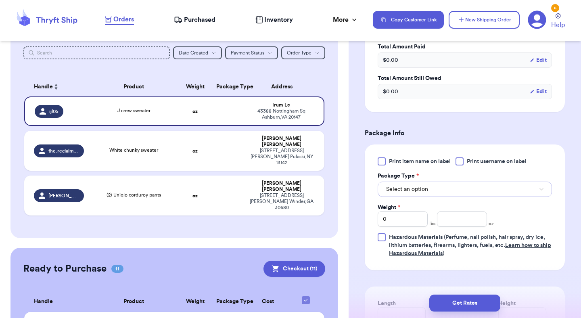
click at [428, 193] on button "Select an option" at bounding box center [465, 189] width 174 height 15
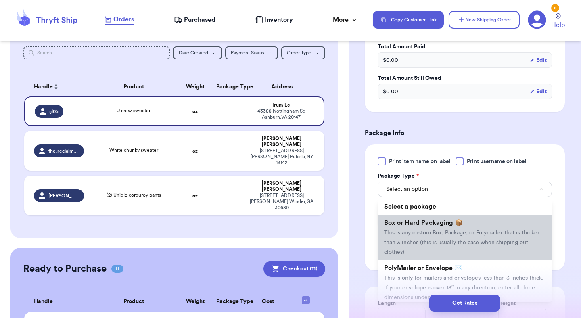
click at [414, 223] on span "Box or Hard Packaging 📦" at bounding box center [423, 223] width 79 height 6
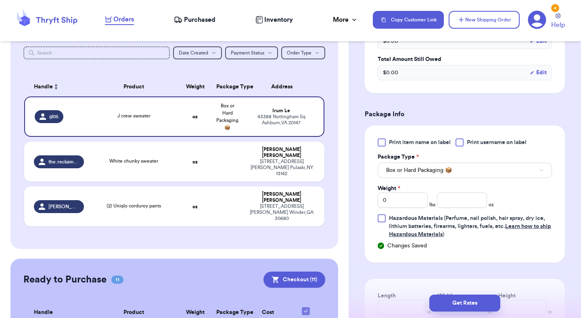
scroll to position [290, 0]
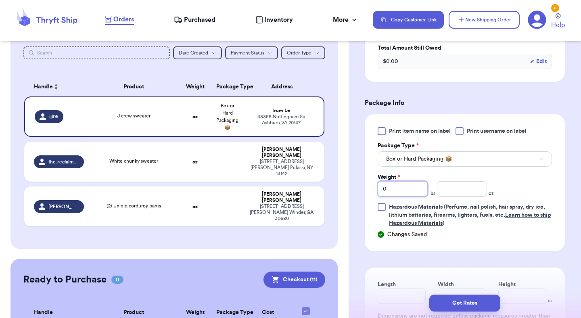
click at [407, 194] on input "0" at bounding box center [403, 188] width 50 height 15
click at [452, 188] on input "number" at bounding box center [462, 188] width 50 height 15
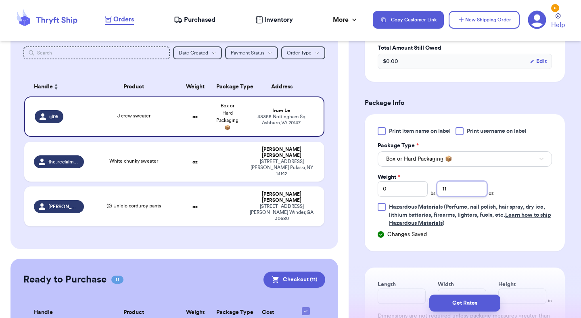
type input "11"
click at [534, 188] on div "Print item name on label Print username on label Package Type * Box or Hard Pac…" at bounding box center [465, 177] width 174 height 100
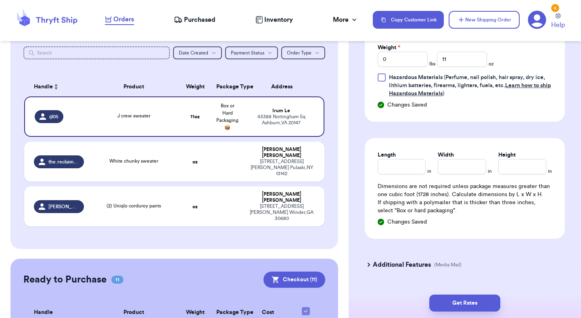
scroll to position [421, 0]
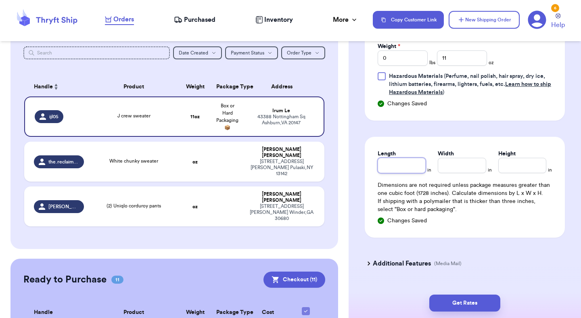
click at [407, 169] on input "Length" at bounding box center [402, 165] width 48 height 15
type input "13.25"
type input "12"
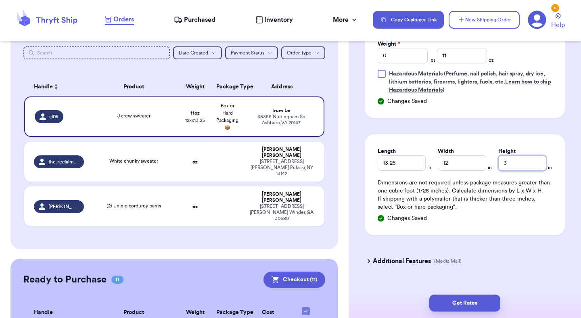
scroll to position [435, 0]
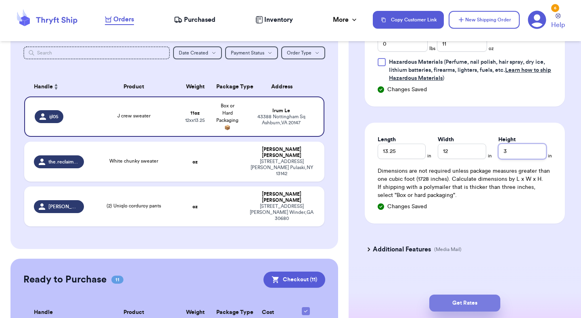
type input "3"
click at [478, 298] on button "Get Rates" at bounding box center [464, 303] width 71 height 17
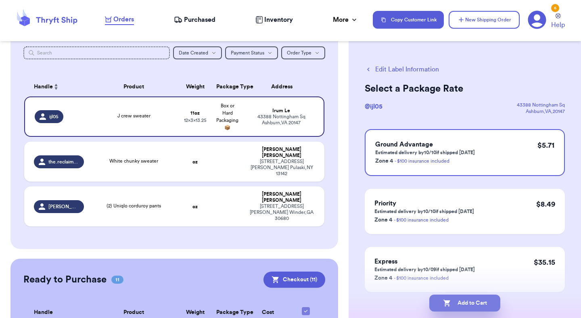
click at [485, 300] on button "Add to Cart" at bounding box center [464, 303] width 71 height 17
checkbox input "true"
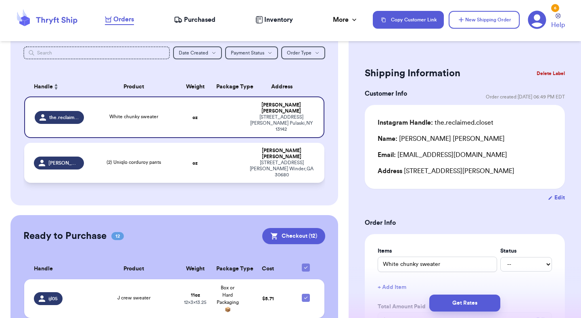
click at [305, 158] on td "[PERSON_NAME] [STREET_ADDRESS][PERSON_NAME]" at bounding box center [284, 163] width 81 height 40
type input "(2) Uniqlo corduroy pants"
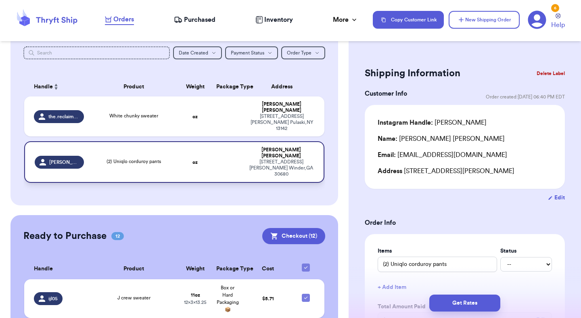
click at [299, 159] on div "[STREET_ADDRESS][PERSON_NAME]" at bounding box center [281, 168] width 65 height 18
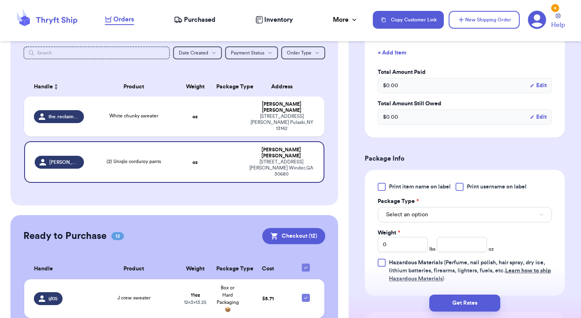
scroll to position [238, 0]
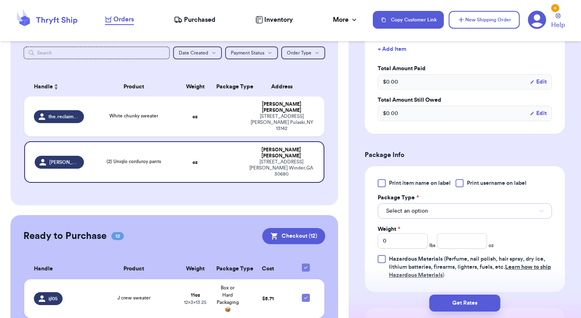
click at [402, 212] on span "Select an option" at bounding box center [407, 211] width 42 height 8
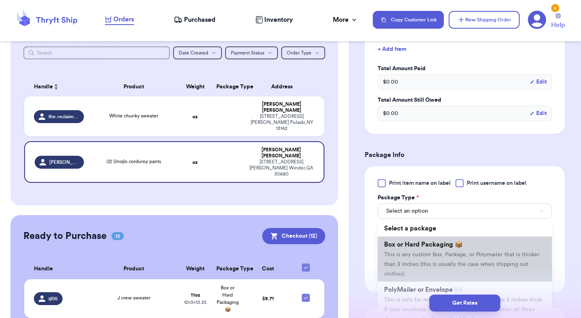
click at [407, 250] on li "Box or Hard Packaging 📦 This is any custom Box, Package, or Polymailer that is …" at bounding box center [465, 258] width 174 height 45
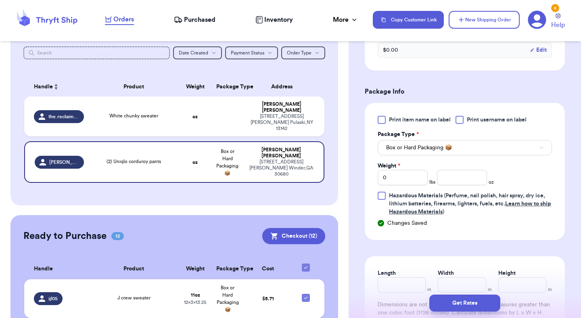
scroll to position [302, 0]
click at [416, 178] on input "0" at bounding box center [403, 176] width 50 height 15
type input "02"
type input "0"
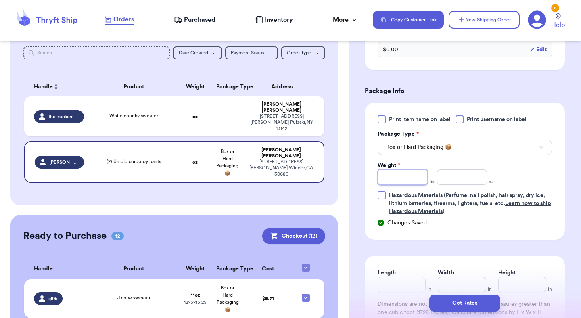
type input "2"
click at [461, 174] on input "number" at bounding box center [462, 176] width 50 height 15
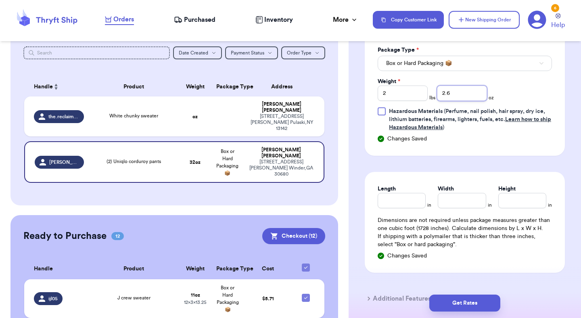
scroll to position [387, 0]
type input "2.6"
click at [418, 203] on input "Length" at bounding box center [402, 199] width 48 height 15
type input "19"
click at [460, 198] on input "Width *" at bounding box center [462, 199] width 48 height 15
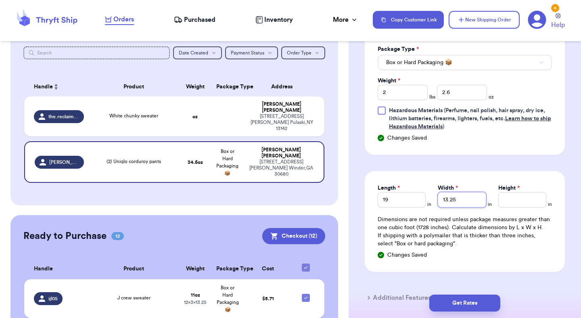
type input "13.25"
click at [522, 200] on input "Height *" at bounding box center [522, 199] width 48 height 15
type input "5"
click at [478, 305] on button "Get Rates" at bounding box center [464, 303] width 71 height 17
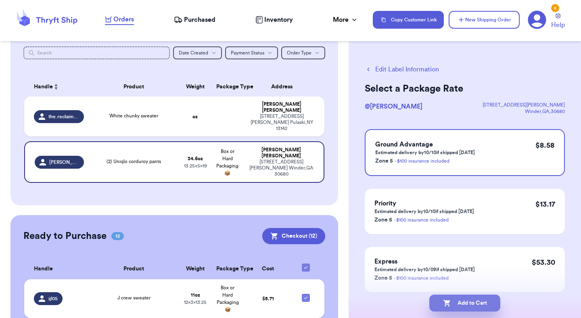
click at [466, 306] on button "Add to Cart" at bounding box center [464, 303] width 71 height 17
checkbox input "true"
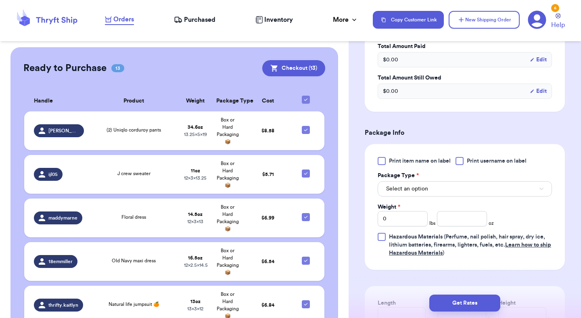
scroll to position [266, 0]
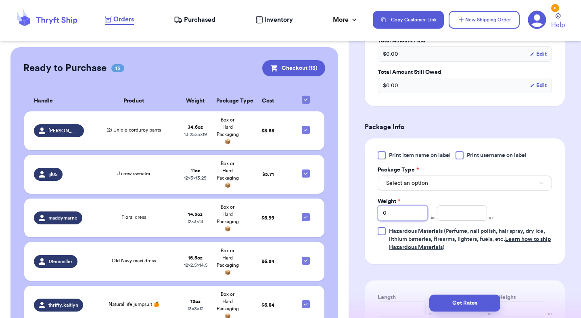
click at [401, 214] on input "0" at bounding box center [403, 212] width 50 height 15
type input "2"
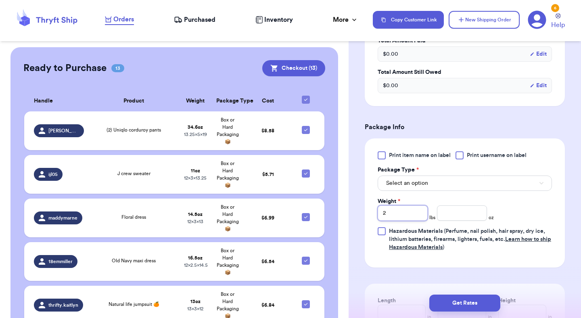
type input "2"
click at [476, 214] on input "number" at bounding box center [462, 212] width 50 height 15
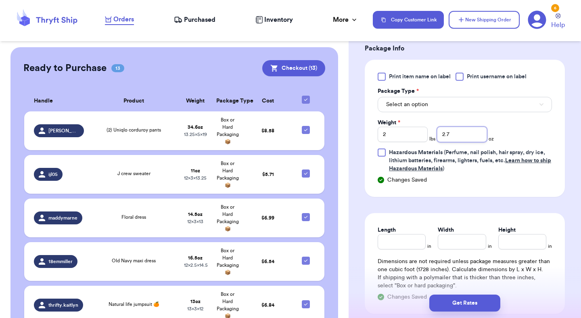
scroll to position [353, 0]
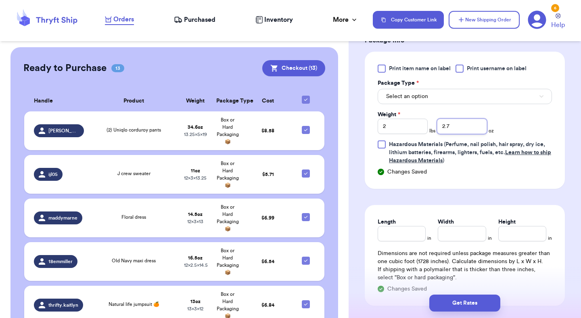
type input "2.7"
click at [411, 228] on input "Length" at bounding box center [402, 233] width 48 height 15
type input "19"
click at [462, 233] on input "Width *" at bounding box center [462, 233] width 48 height 15
type input "13.5"
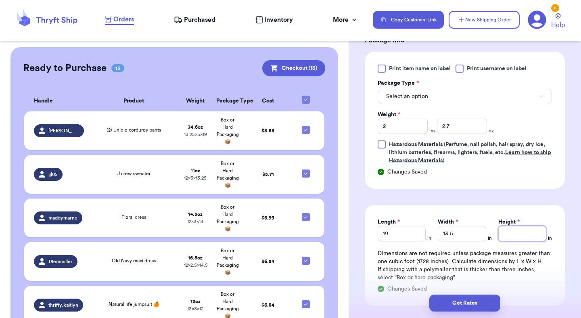
click at [522, 237] on input "Height *" at bounding box center [522, 233] width 48 height 15
type input "4.5"
click at [481, 302] on button "Get Rates" at bounding box center [464, 303] width 71 height 17
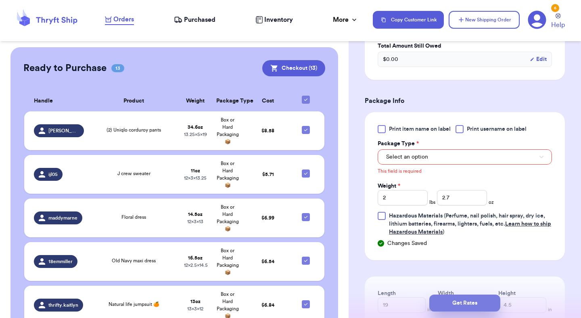
scroll to position [291, 0]
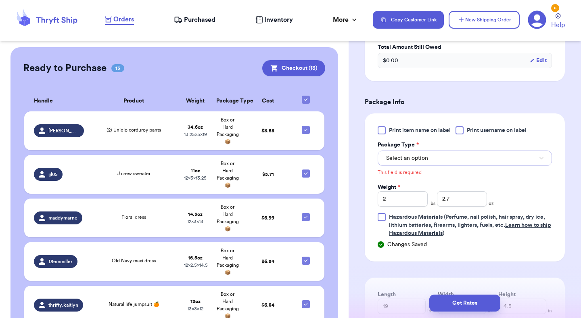
click at [468, 159] on button "Select an option" at bounding box center [465, 158] width 174 height 15
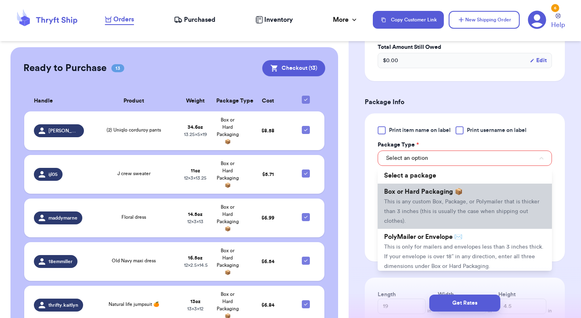
click at [450, 195] on span "Box or Hard Packaging 📦" at bounding box center [423, 191] width 79 height 6
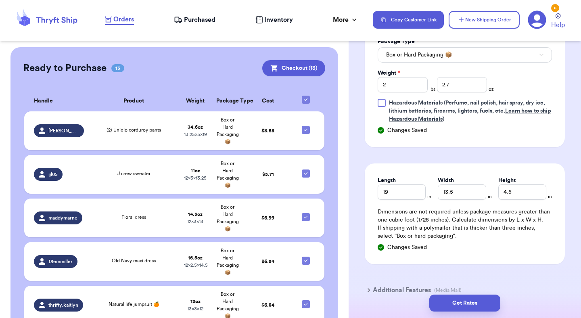
scroll to position [404, 0]
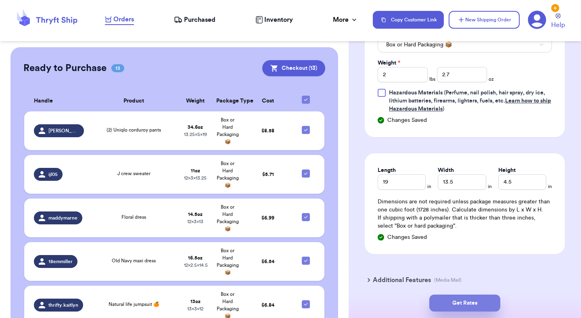
click at [475, 302] on button "Get Rates" at bounding box center [464, 303] width 71 height 17
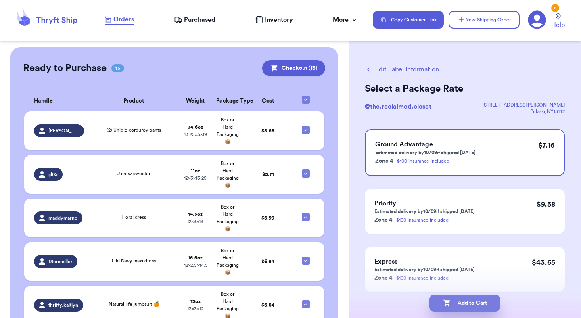
click at [473, 304] on button "Add to Cart" at bounding box center [464, 303] width 71 height 17
checkbox input "true"
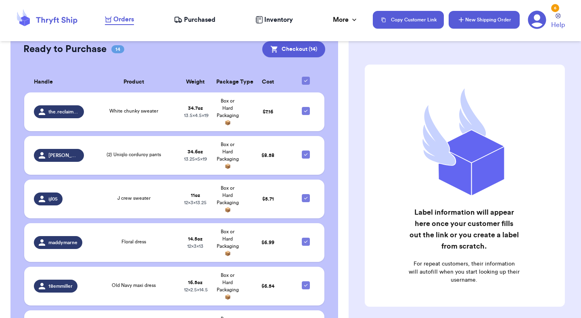
click at [474, 18] on button "New Shipping Order" at bounding box center [484, 20] width 71 height 18
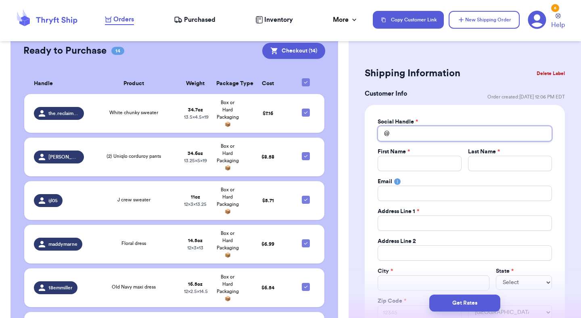
click at [413, 129] on input "Total Amount Paid" at bounding box center [465, 133] width 174 height 15
type input "k"
type input "ka"
type input "kat"
type input "[PERSON_NAME]"
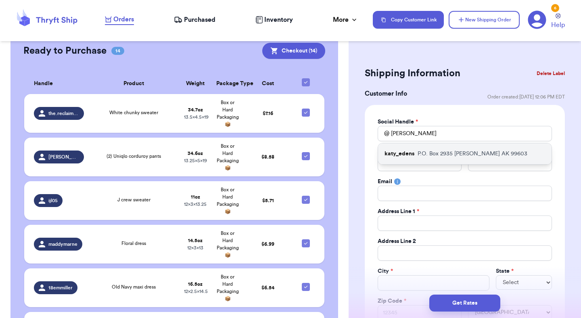
click at [405, 154] on p "katy_edens" at bounding box center [400, 154] width 30 height 8
type input "katy_edens"
type input "Katy"
type input "[PERSON_NAME]"
type input "[EMAIL_ADDRESS][DOMAIN_NAME]"
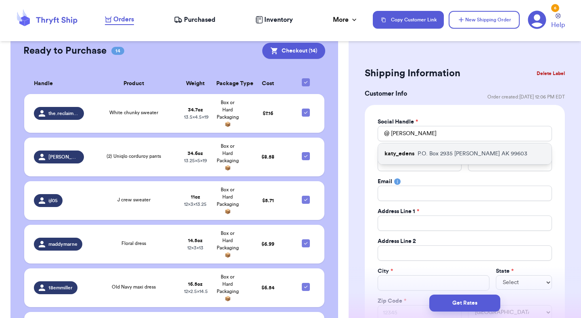
type input "P.O. Box 2935"
type input "[PERSON_NAME]"
select select "AK"
type input "99603"
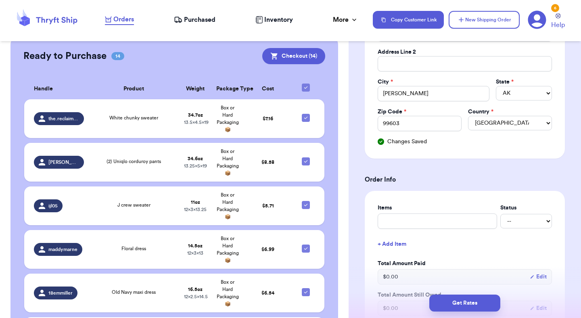
scroll to position [192, 0]
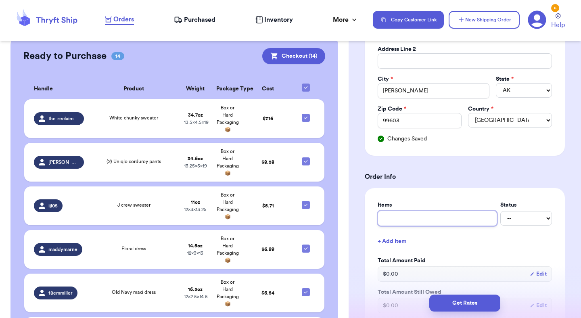
click at [448, 218] on input "text" at bounding box center [437, 218] width 119 height 15
type input "f"
type input "fp"
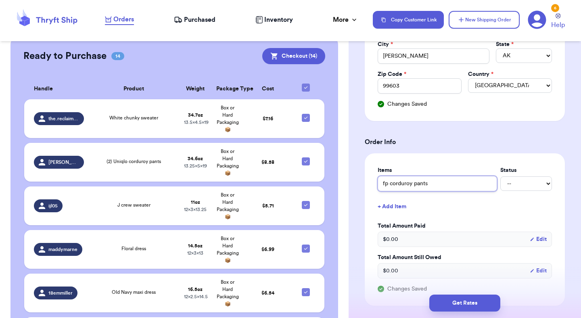
scroll to position [230, 0]
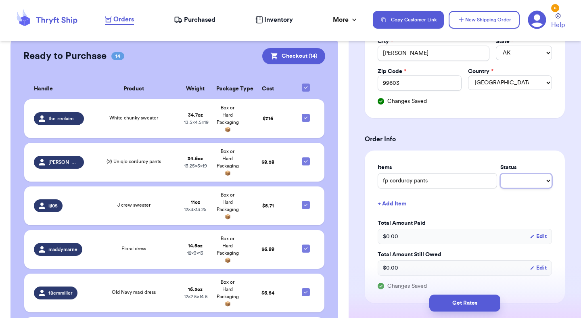
click at [516, 183] on select "-- Paid Owes" at bounding box center [526, 181] width 52 height 15
click at [500, 174] on select "-- Paid Owes" at bounding box center [526, 181] width 52 height 15
click at [496, 199] on button "+ Add Item" at bounding box center [464, 204] width 181 height 18
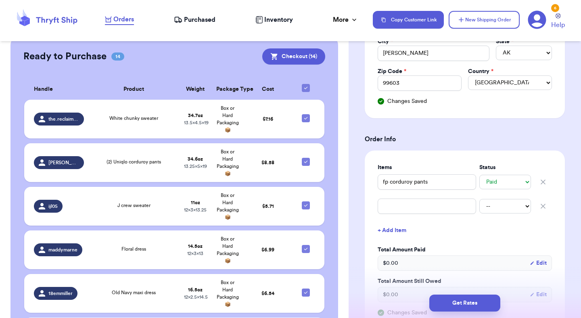
scroll to position [238, 0]
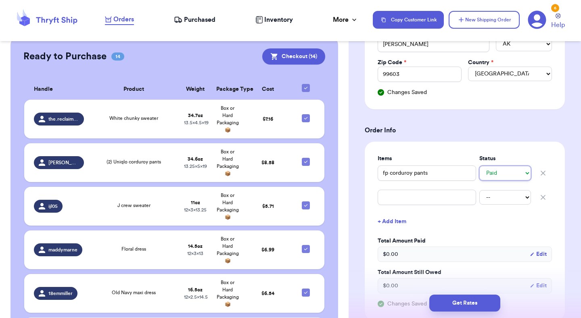
click at [525, 176] on select "-- Paid Owes" at bounding box center [505, 173] width 52 height 15
click at [479, 166] on select "-- Paid Owes" at bounding box center [505, 173] width 52 height 15
click at [565, 172] on div "Shipping Information Delete Label Customer Info Order created: [DATE] 12:06 PM …" at bounding box center [465, 246] width 232 height 873
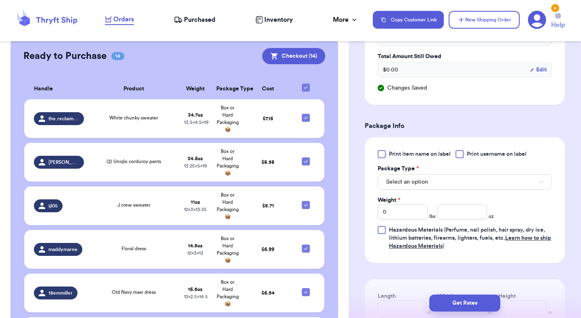
scroll to position [456, 0]
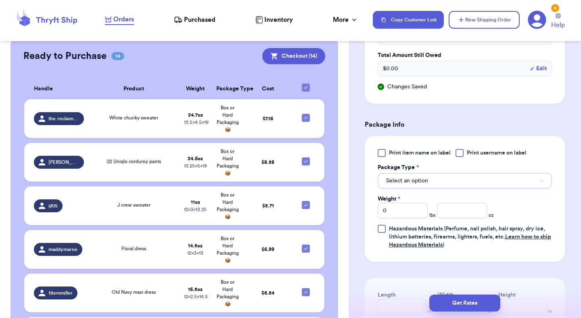
click at [512, 182] on button "Select an option" at bounding box center [465, 180] width 174 height 15
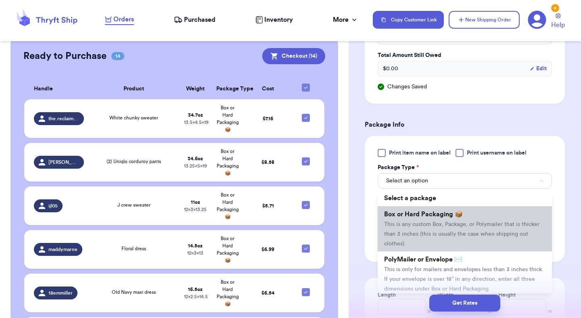
click at [473, 232] on span "This is any custom Box, Package, or Polymailer that is thicker than 3 inches (t…" at bounding box center [461, 234] width 155 height 25
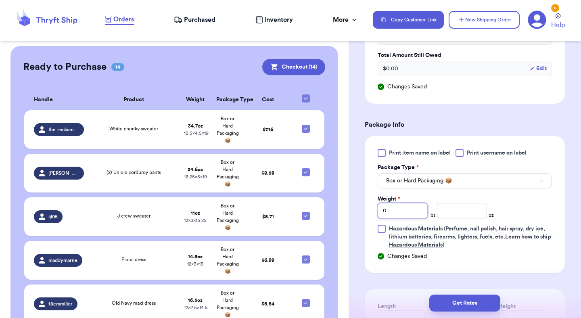
click at [410, 213] on input "0" at bounding box center [403, 210] width 50 height 15
click at [472, 210] on input "number" at bounding box center [462, 210] width 50 height 15
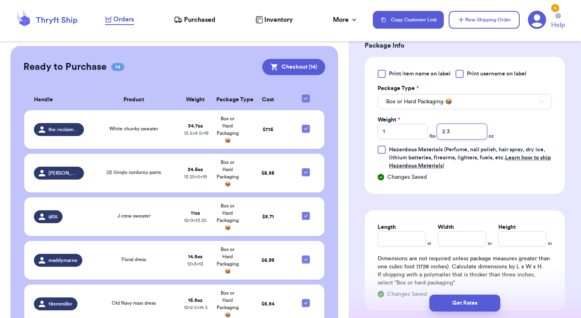
scroll to position [545, 0]
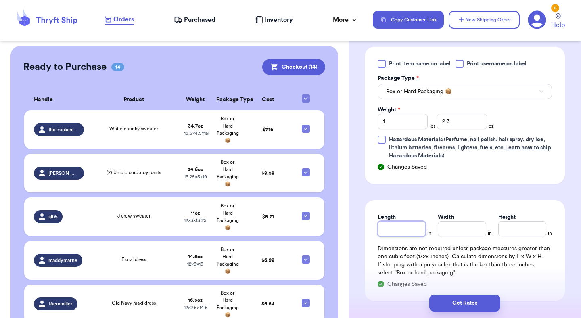
click at [399, 228] on input "Length" at bounding box center [402, 228] width 48 height 15
click at [463, 232] on input "Width *" at bounding box center [462, 228] width 48 height 15
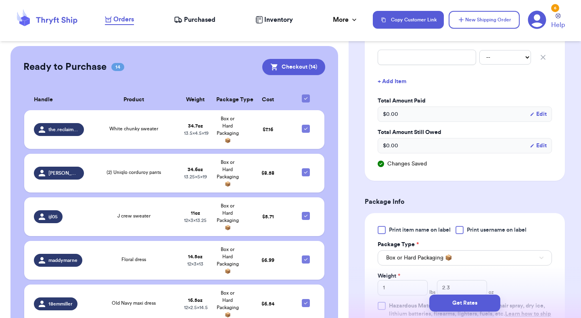
scroll to position [402, 0]
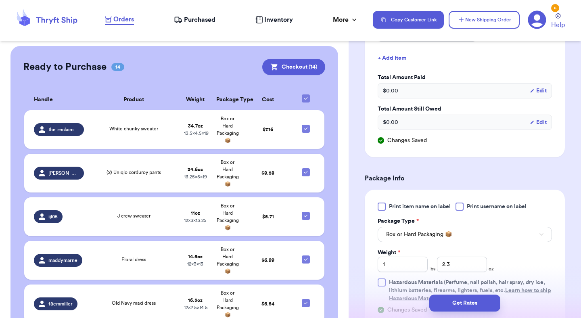
click at [544, 260] on div "Print item name on label Print username on label Package Type * Box or Hard Pac…" at bounding box center [465, 253] width 174 height 100
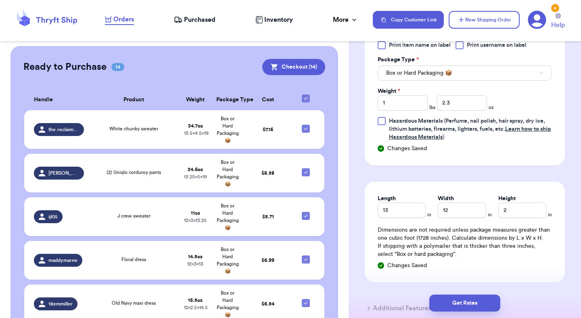
scroll to position [627, 0]
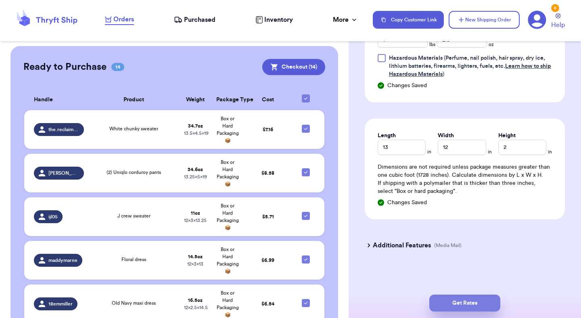
click at [464, 304] on button "Get Rates" at bounding box center [464, 303] width 71 height 17
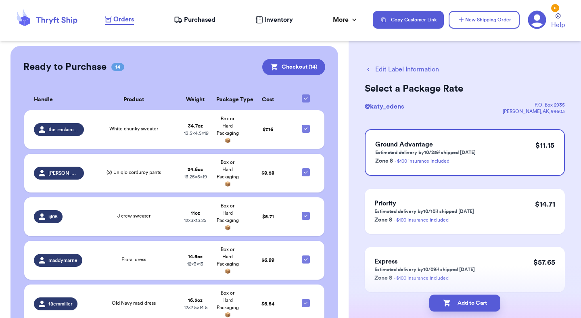
click at [370, 69] on icon "button" at bounding box center [368, 69] width 7 height 7
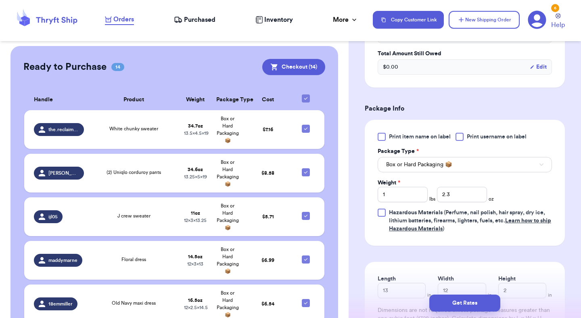
scroll to position [312, 0]
click at [447, 165] on span "Box or Hard Packaging 📦" at bounding box center [419, 164] width 66 height 8
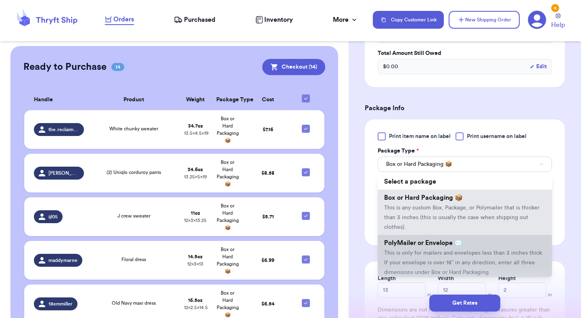
click at [446, 250] on span "This is only for mailers and envelopes less than 3 inches thick. If your envelo…" at bounding box center [463, 262] width 159 height 25
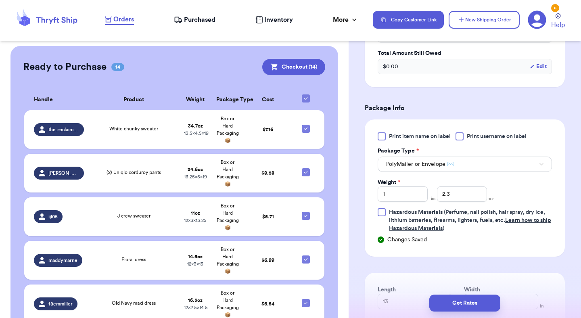
click at [536, 191] on div "Print item name on label Print username on label Package Type * PolyMailer or E…" at bounding box center [465, 182] width 174 height 100
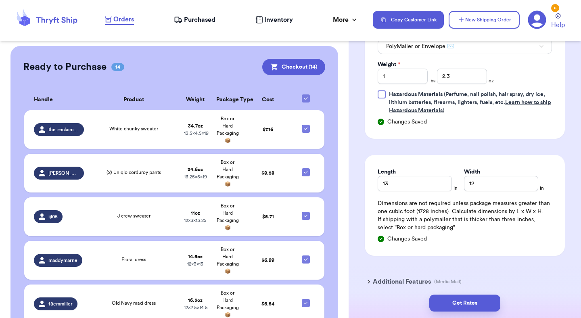
scroll to position [438, 0]
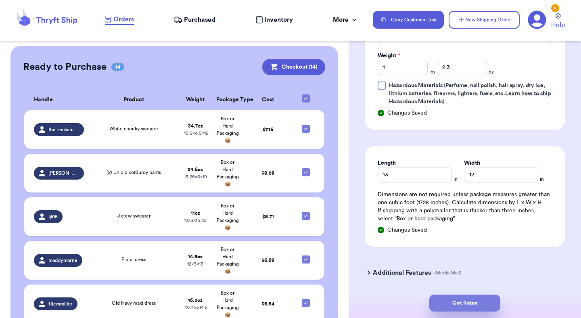
click at [486, 308] on button "Get Rates" at bounding box center [464, 303] width 71 height 17
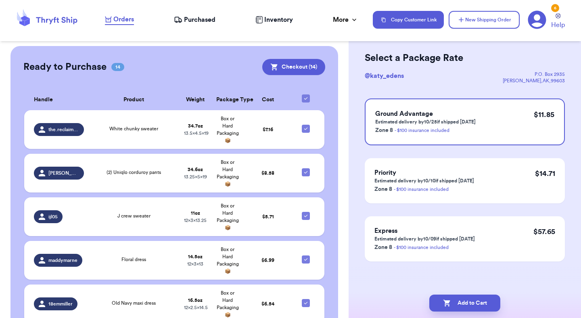
scroll to position [0, 0]
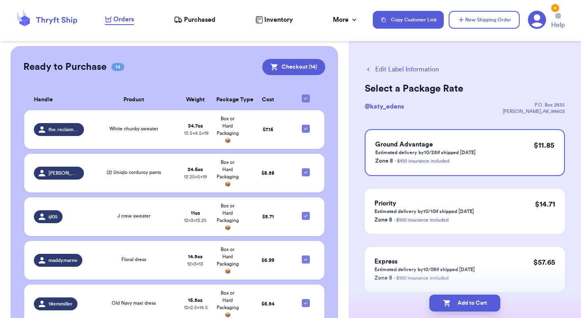
click at [382, 71] on button "Edit Label Information" at bounding box center [402, 70] width 74 height 10
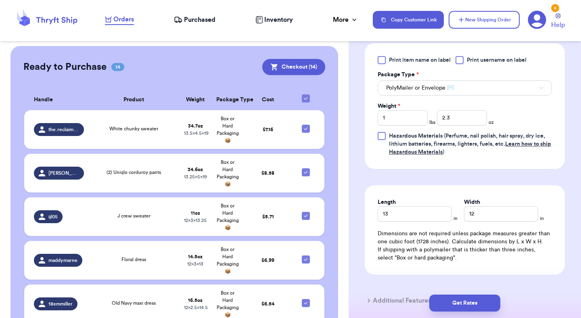
scroll to position [443, 0]
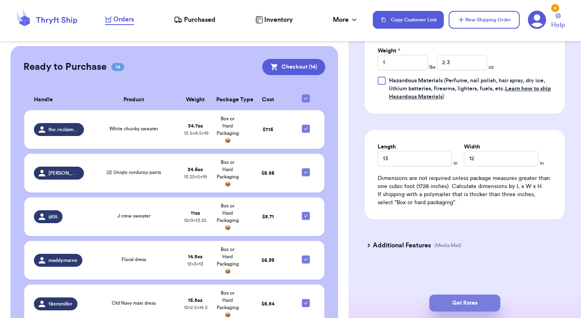
click at [464, 300] on button "Get Rates" at bounding box center [464, 303] width 71 height 17
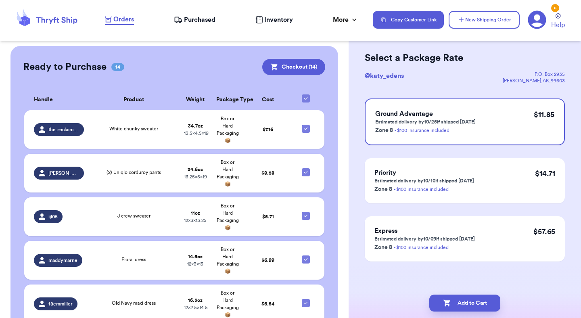
scroll to position [0, 0]
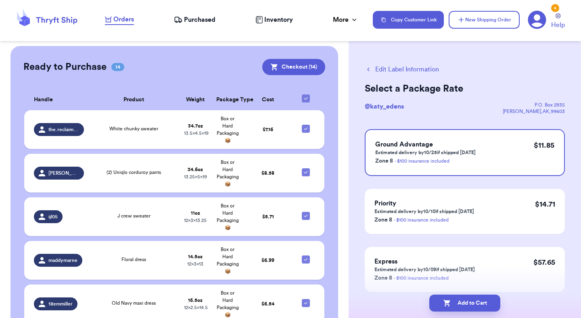
click at [400, 66] on button "Edit Label Information" at bounding box center [402, 70] width 74 height 10
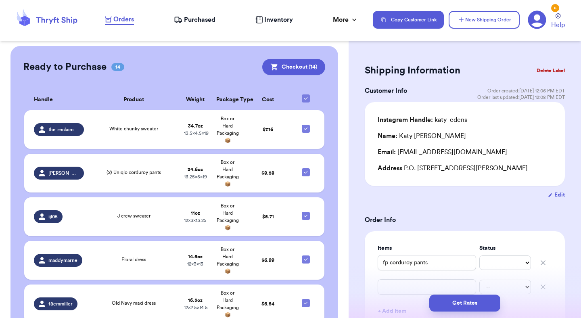
scroll to position [2, 0]
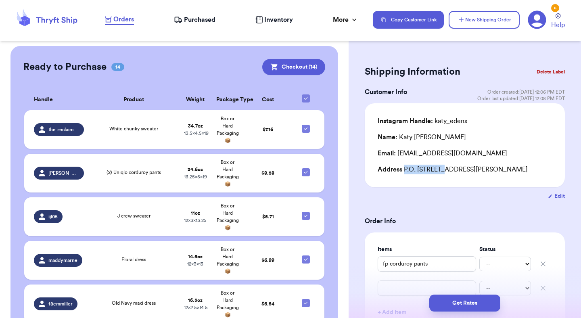
drag, startPoint x: 404, startPoint y: 169, endPoint x: 442, endPoint y: 168, distance: 37.9
click at [442, 168] on div "Address P.O. [STREET_ADDRESS][PERSON_NAME]" at bounding box center [465, 170] width 174 height 10
copy div "P.O. Box 2935"
drag, startPoint x: 498, startPoint y: 168, endPoint x: 481, endPoint y: 167, distance: 17.0
click at [481, 167] on div "Address P.O. [STREET_ADDRESS][PERSON_NAME]" at bounding box center [465, 170] width 174 height 10
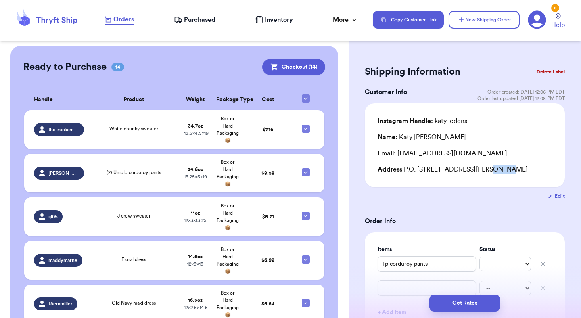
copy div "99603"
drag, startPoint x: 435, startPoint y: 138, endPoint x: 398, endPoint y: 136, distance: 36.4
click at [398, 136] on div "Name: [PERSON_NAME]" at bounding box center [465, 137] width 174 height 10
copy div "[PERSON_NAME]"
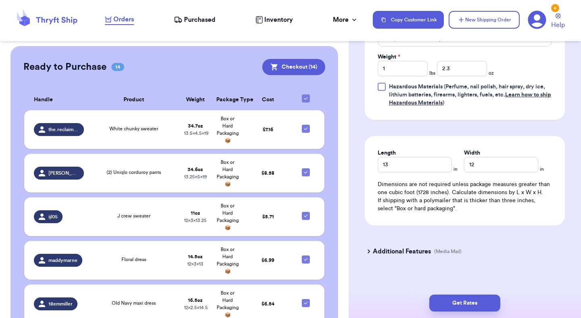
scroll to position [443, 0]
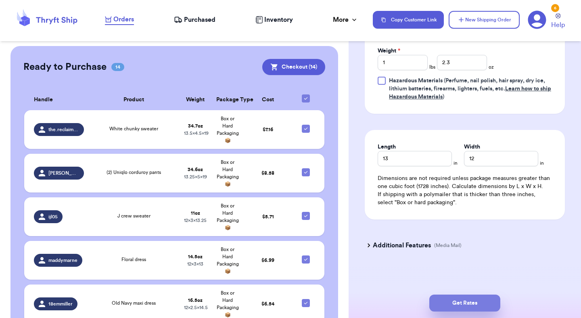
click at [479, 301] on button "Get Rates" at bounding box center [464, 303] width 71 height 17
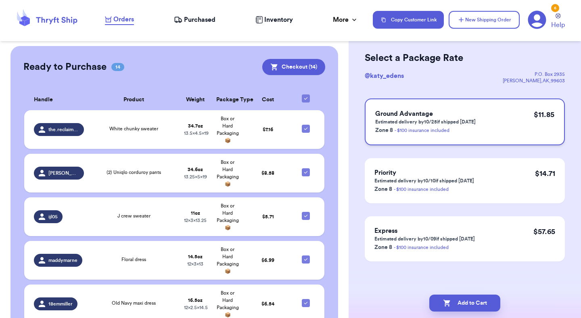
scroll to position [0, 0]
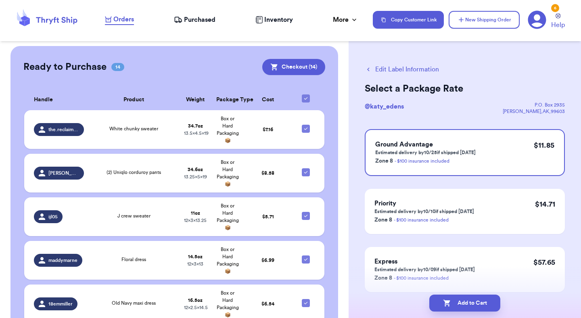
click at [366, 70] on icon "button" at bounding box center [368, 69] width 7 height 7
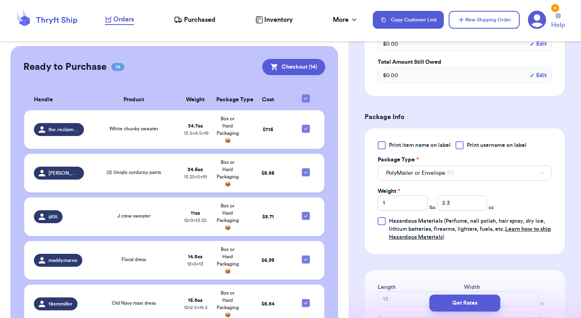
scroll to position [321, 0]
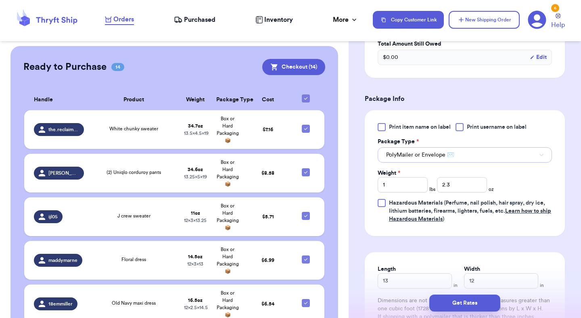
click at [457, 152] on button "PolyMailer or Envelope ✉️" at bounding box center [465, 154] width 174 height 15
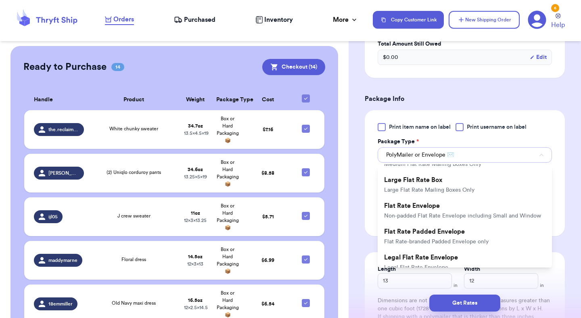
scroll to position [158, 0]
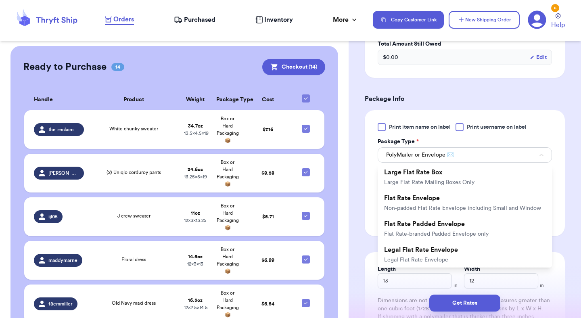
click at [577, 134] on div "Shipping Information Delete Label Customer Info Order created: [DATE] 12:06 PM …" at bounding box center [465, 84] width 232 height 713
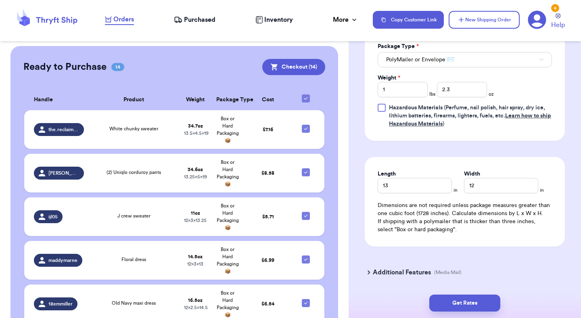
scroll to position [443, 0]
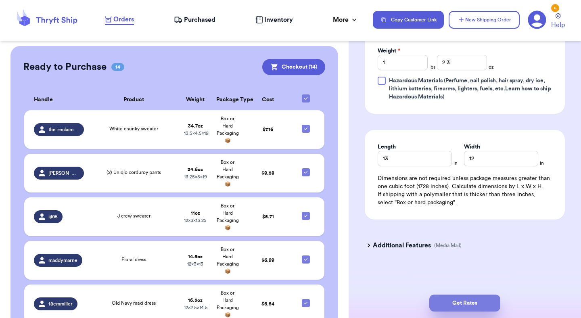
click at [479, 301] on button "Get Rates" at bounding box center [464, 303] width 71 height 17
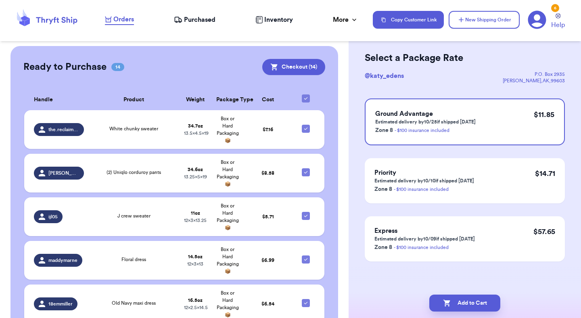
scroll to position [0, 0]
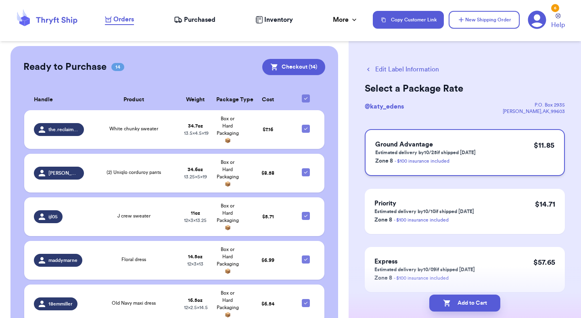
click at [472, 160] on p "Zone 8 - $100 insurance included" at bounding box center [425, 161] width 100 height 10
click at [461, 304] on button "Add to Cart" at bounding box center [464, 303] width 71 height 17
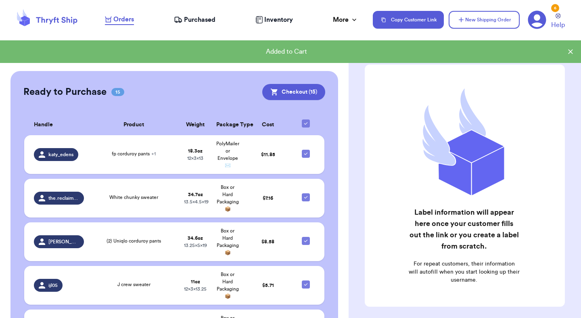
scroll to position [181, 0]
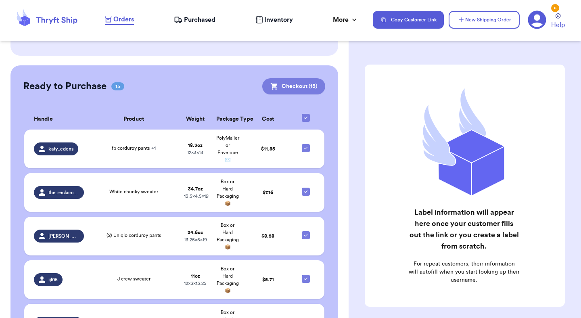
click at [310, 83] on button "Checkout ( 15 )" at bounding box center [293, 86] width 63 height 16
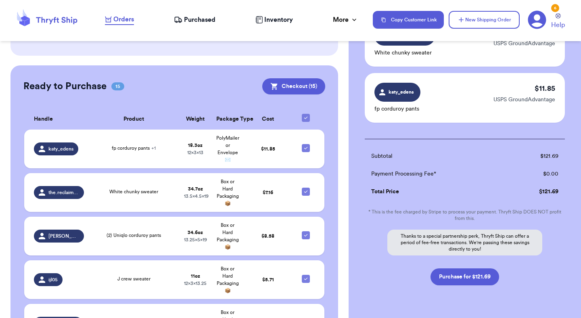
scroll to position [836, 0]
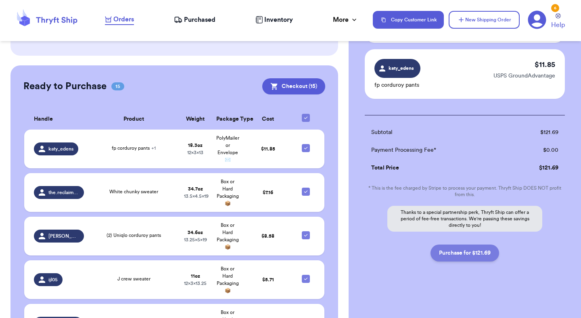
click at [485, 257] on button "Purchase for $121.69" at bounding box center [465, 253] width 69 height 17
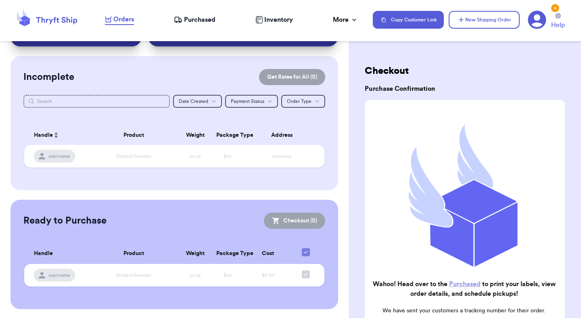
scroll to position [76, 0]
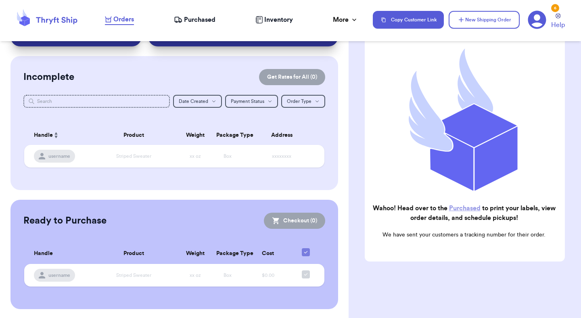
click at [461, 209] on link "Purchased" at bounding box center [464, 208] width 31 height 6
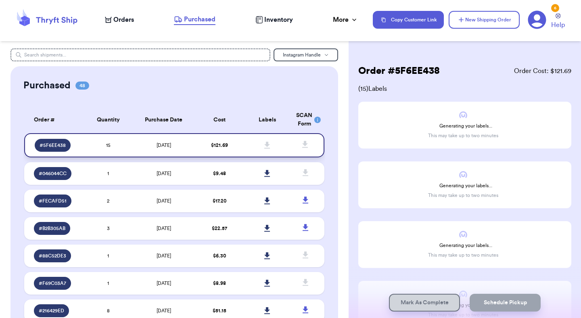
click at [254, 138] on td at bounding box center [267, 145] width 48 height 24
click at [135, 25] on nav "Orders Purchased Inventory More Stats Completed Orders Payments Payouts Copy Cu…" at bounding box center [339, 19] width 484 height 27
click at [126, 24] on span "Orders" at bounding box center [123, 20] width 21 height 10
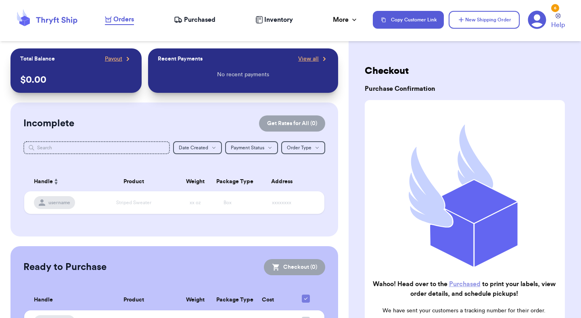
click at [194, 17] on span "Purchased" at bounding box center [199, 20] width 31 height 10
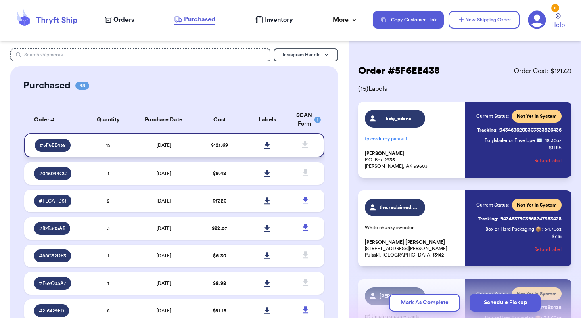
click at [267, 145] on icon at bounding box center [267, 145] width 6 height 7
click at [55, 19] on icon at bounding box center [56, 20] width 41 height 7
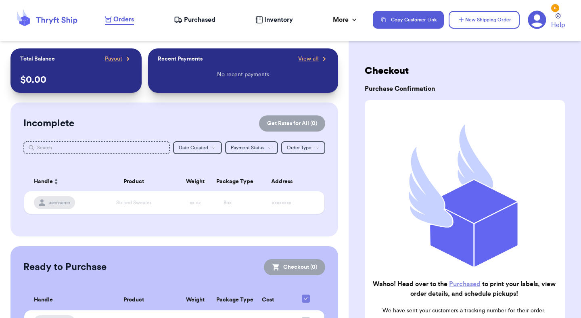
click at [37, 15] on icon at bounding box center [47, 20] width 65 height 22
